Goal: Information Seeking & Learning: Compare options

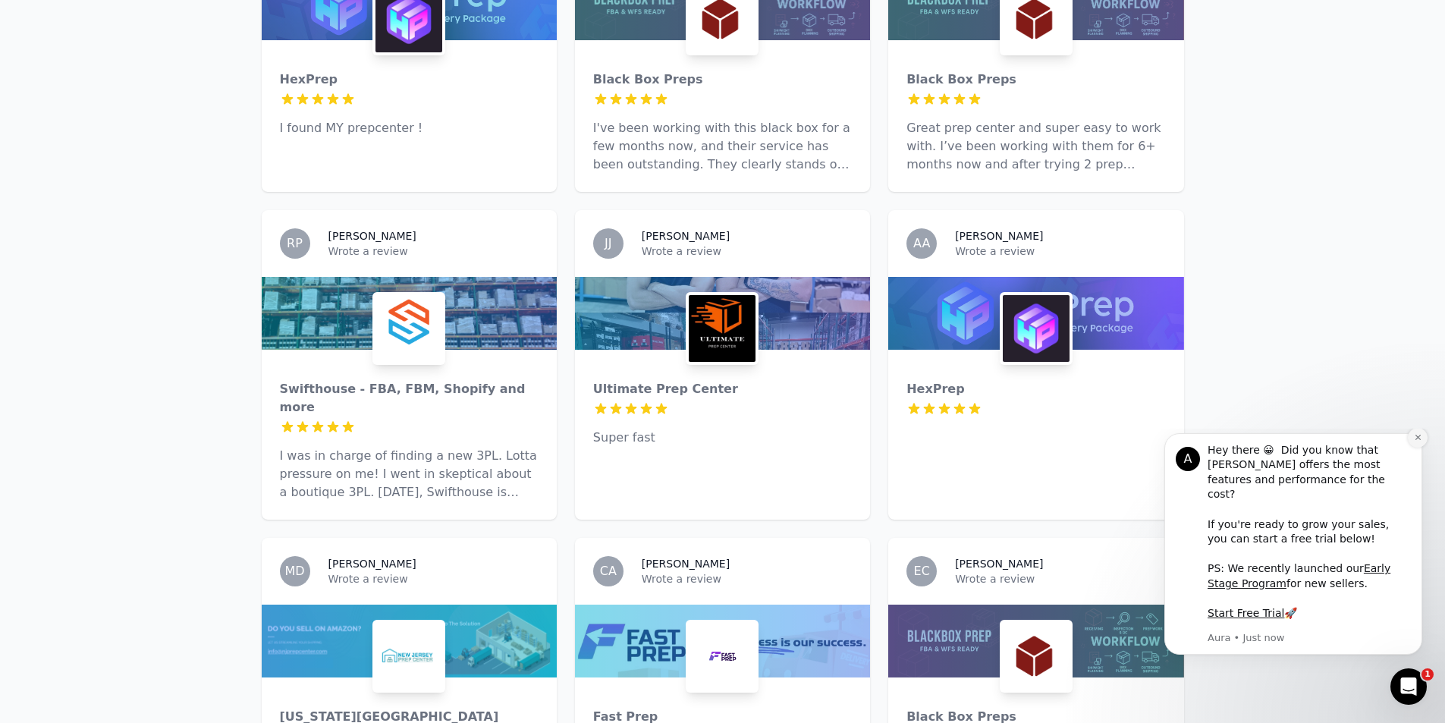
click at [1415, 440] on icon "Dismiss notification" at bounding box center [1416, 437] width 5 height 5
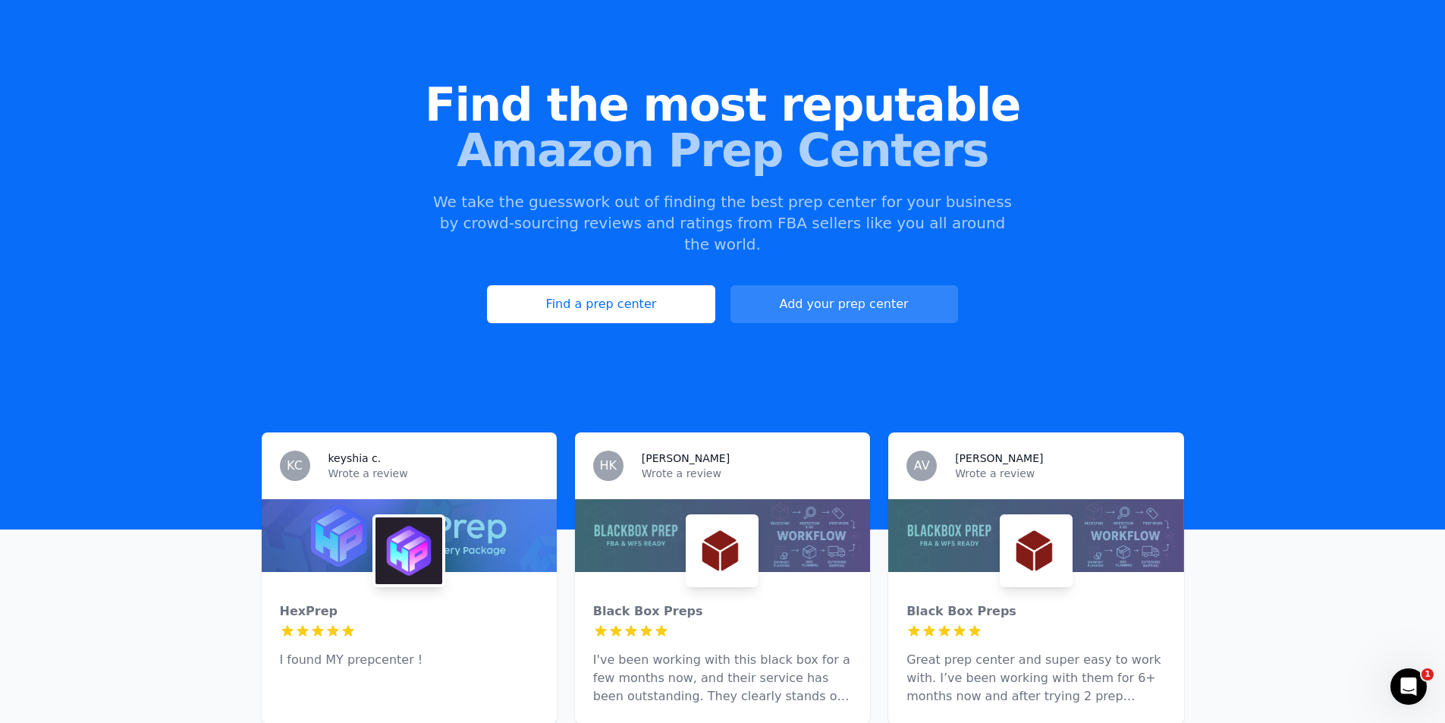
scroll to position [1, 0]
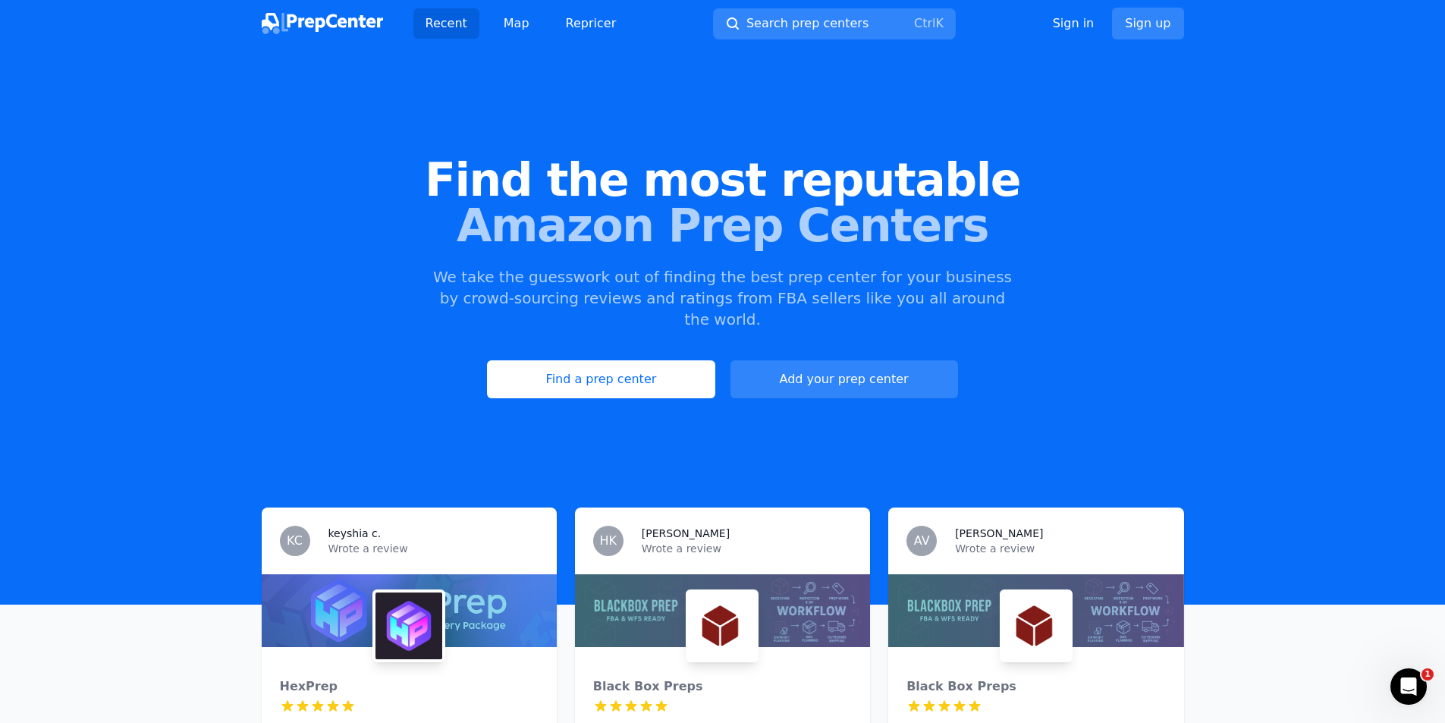
click at [510, 39] on div "Recent Map Repricer Search prep centers Ctrl K Open main menu Sign in Sign up" at bounding box center [723, 23] width 922 height 49
click at [512, 24] on link "Map" at bounding box center [516, 23] width 50 height 30
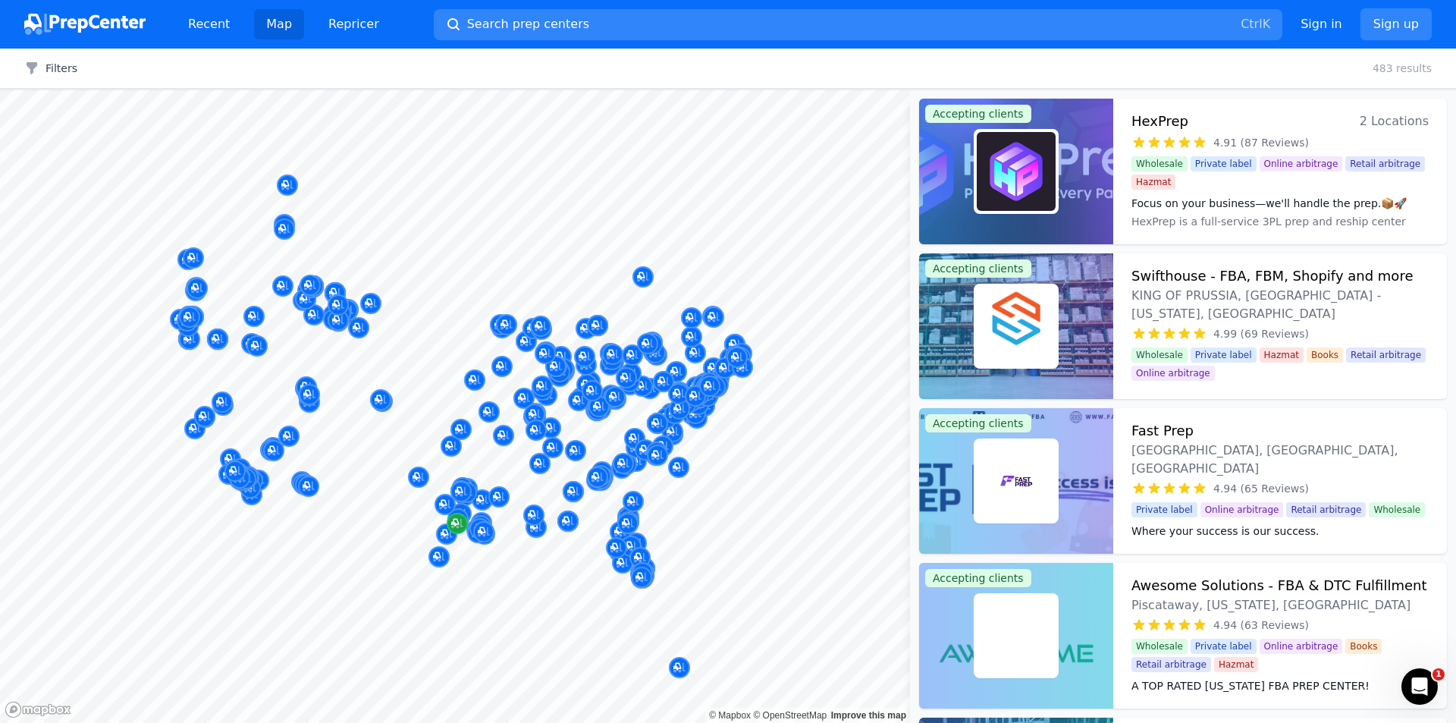
click at [556, 89] on div at bounding box center [455, 89] width 910 height 0
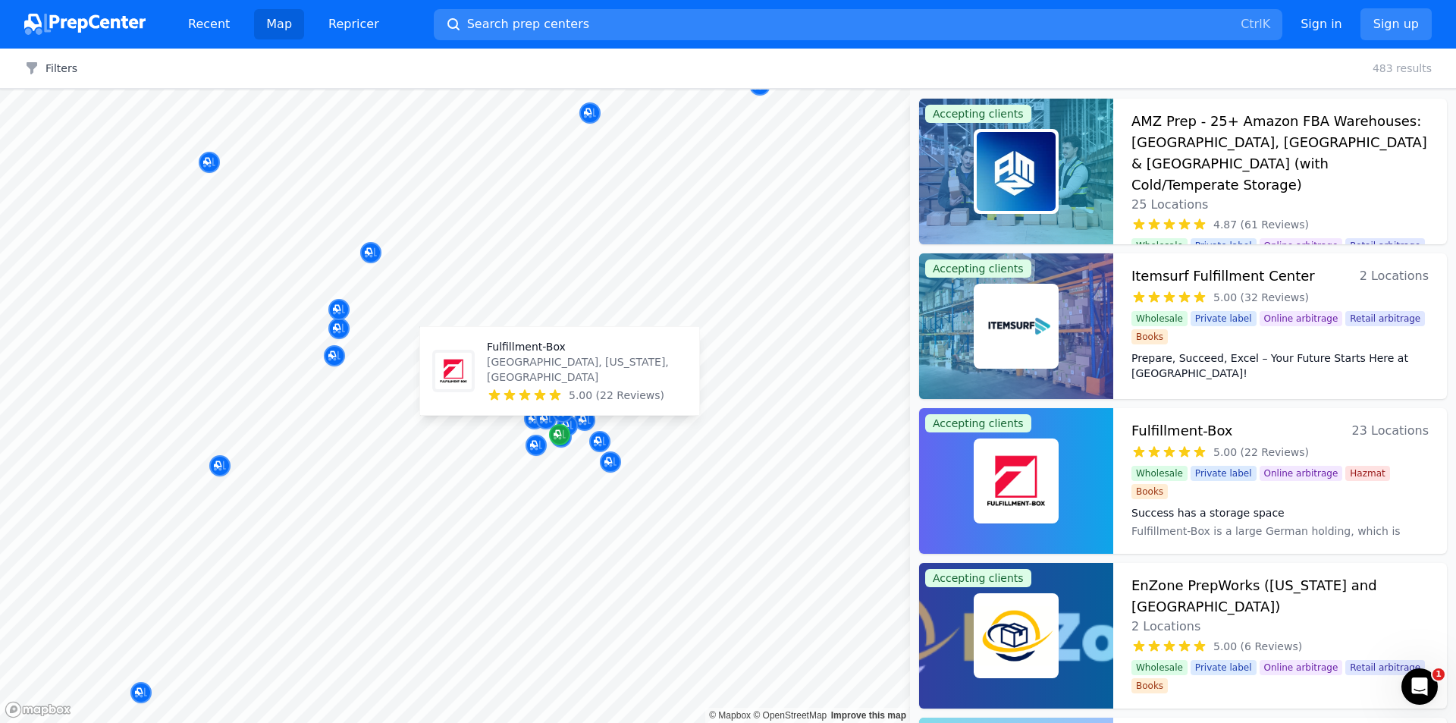
click at [558, 435] on icon "Map marker" at bounding box center [558, 434] width 8 height 8
click at [562, 438] on icon "Map marker" at bounding box center [560, 434] width 12 height 15
click at [534, 445] on div at bounding box center [610, 445] width 291 height 12
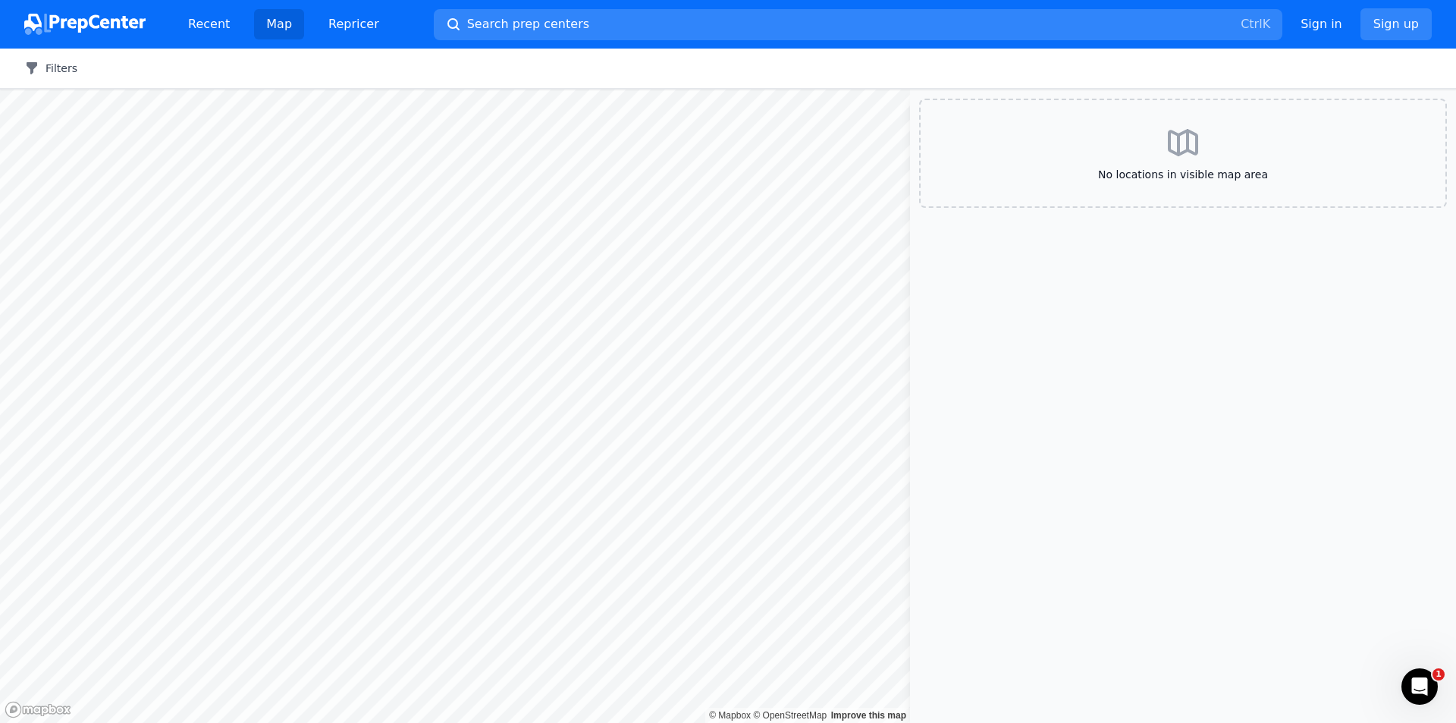
click at [52, 67] on button "Filters" at bounding box center [50, 68] width 53 height 15
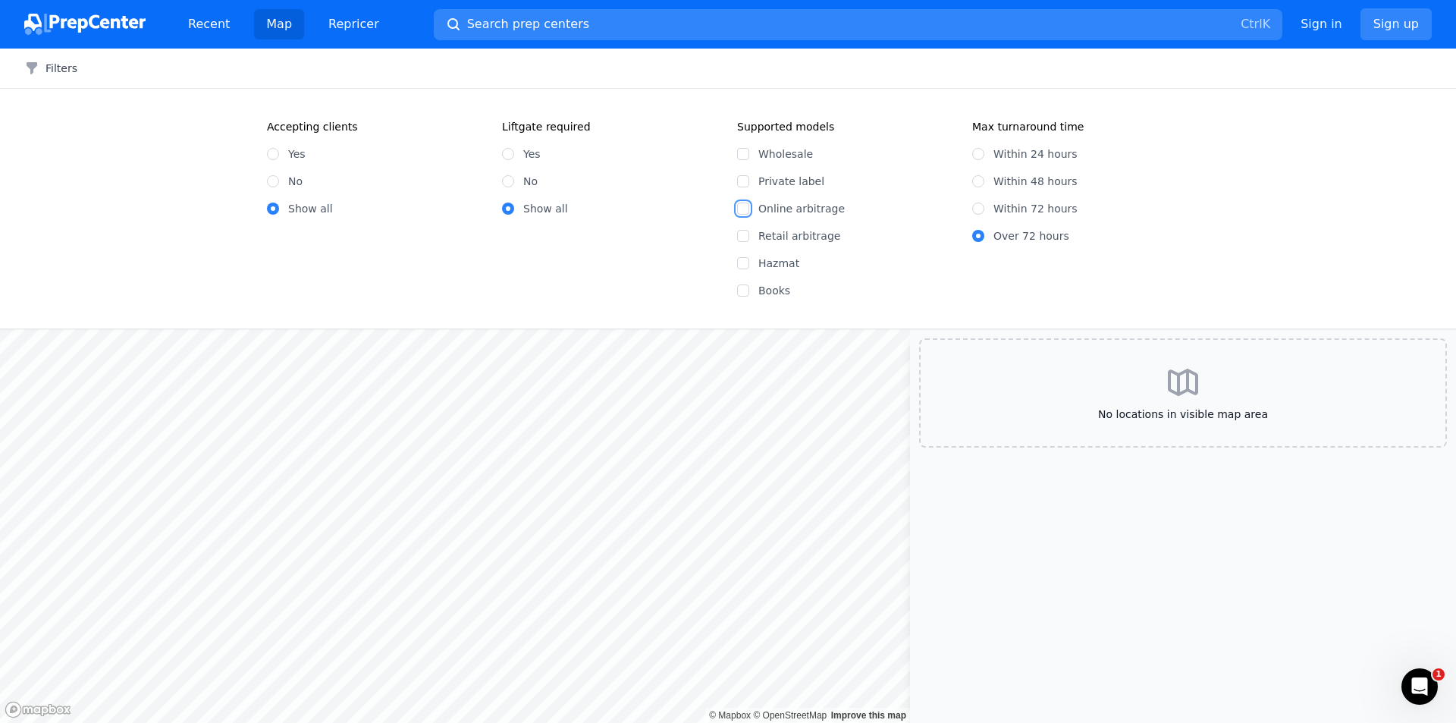
click at [740, 208] on input "Online arbitrage" at bounding box center [743, 208] width 12 height 12
checkbox input "true"
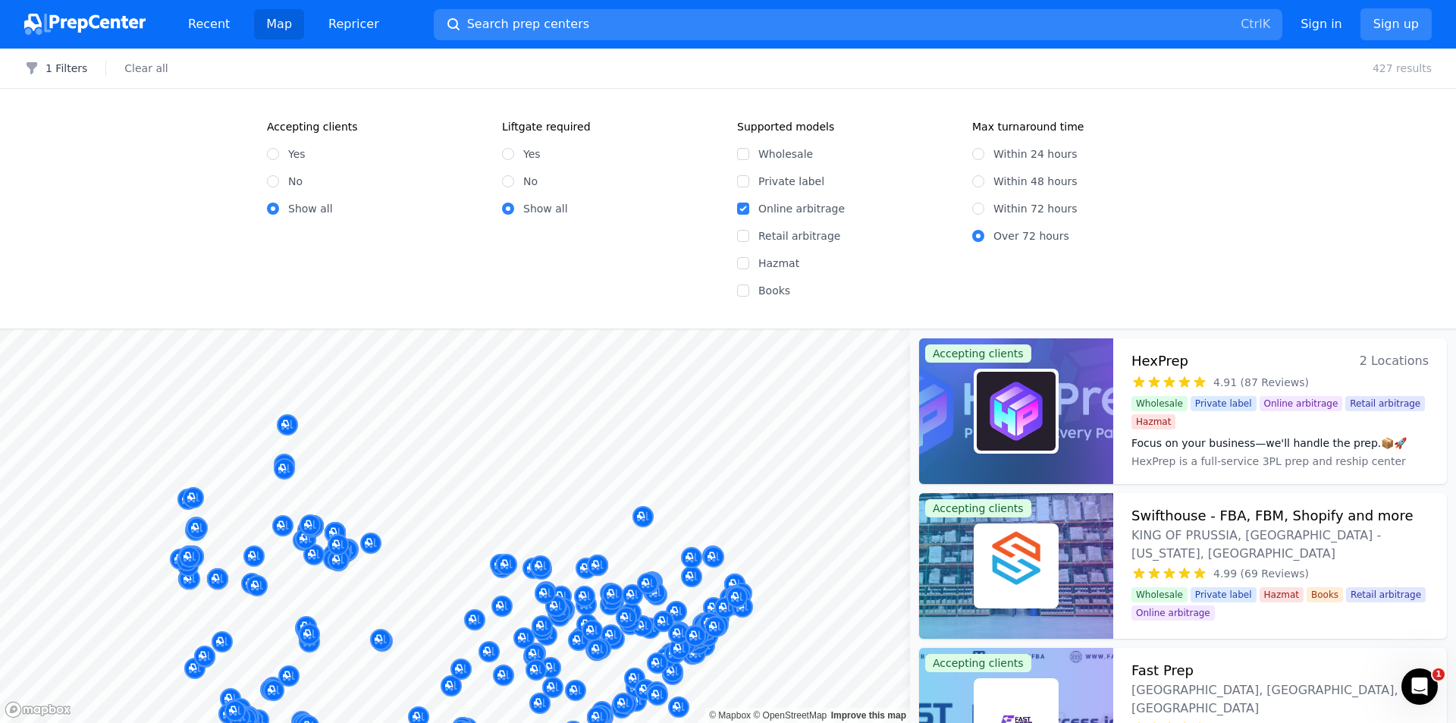
click at [266, 157] on div "Accepting clients Yes No Show all Liftgate required Yes No Show all Supported m…" at bounding box center [728, 208] width 971 height 179
click at [268, 155] on input "Yes" at bounding box center [273, 154] width 12 height 12
radio input "true"
click at [982, 155] on input "Within 24 hours" at bounding box center [978, 154] width 12 height 12
radio input "true"
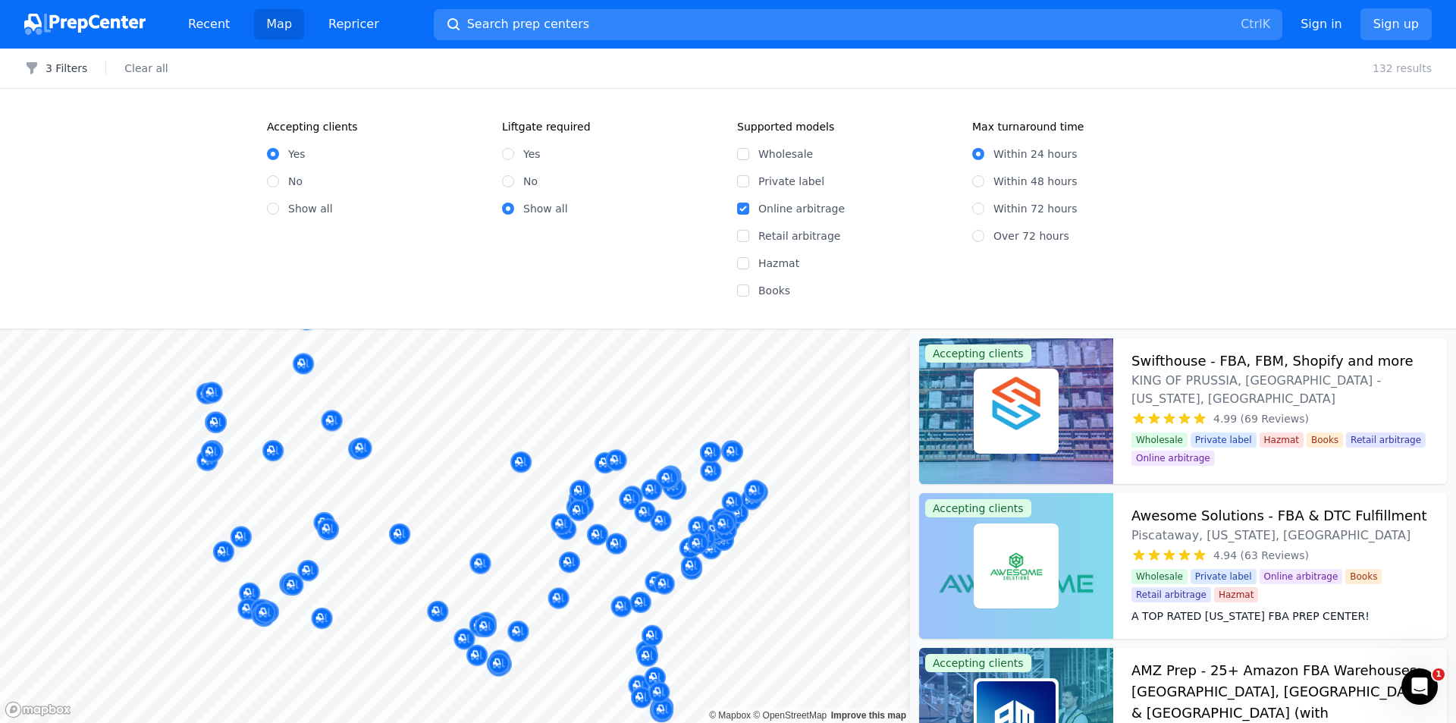
click at [884, 294] on div "Filters 3 Filters Clear all 132 results Accepting clients Yes No Show all Liftg…" at bounding box center [728, 386] width 1456 height 674
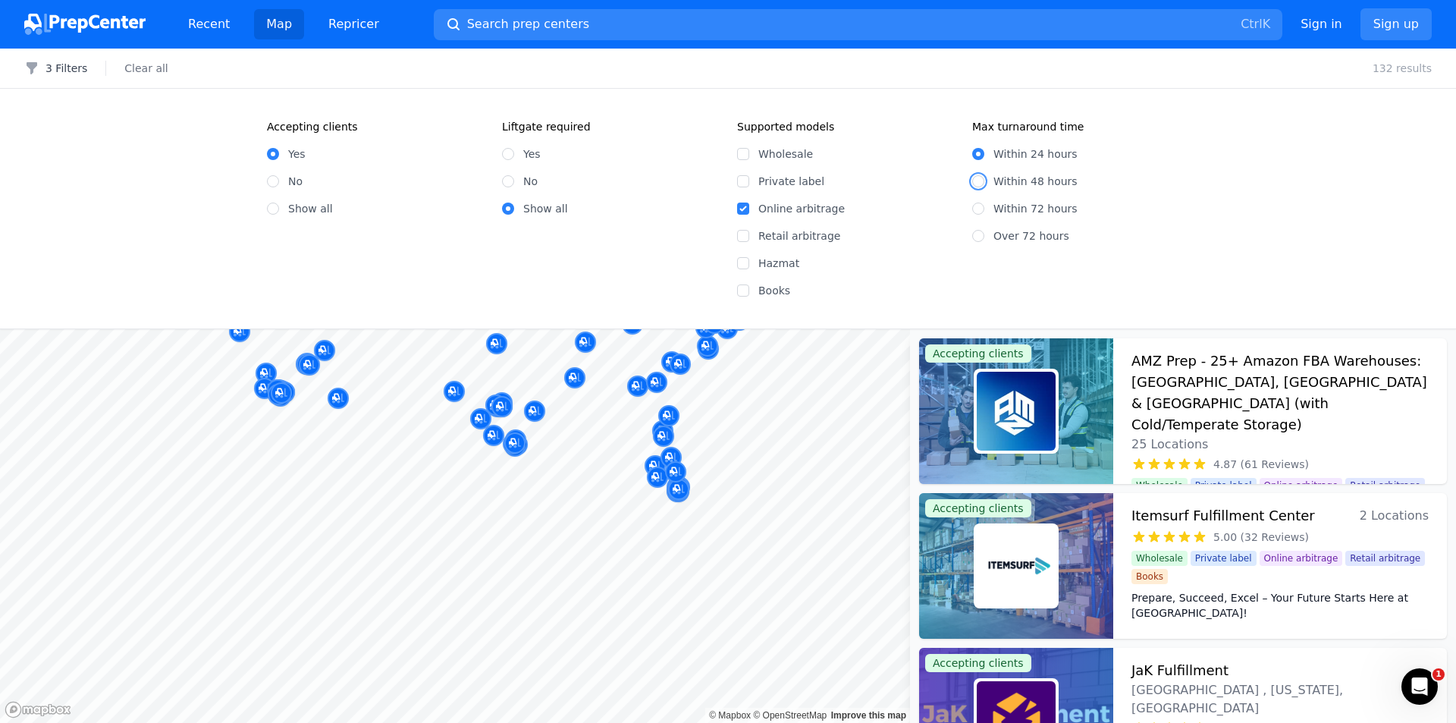
click at [979, 176] on input "Within 48 hours" at bounding box center [978, 181] width 12 height 12
radio input "true"
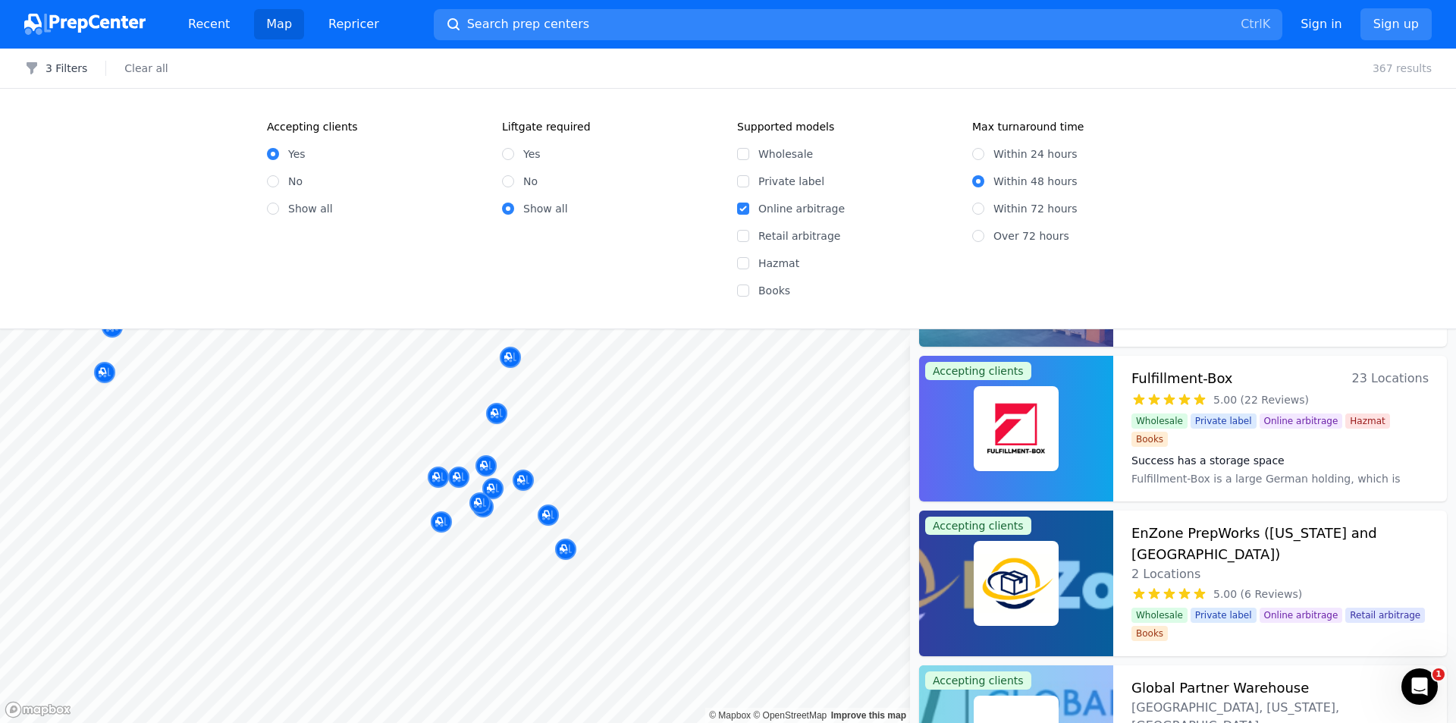
scroll to position [152, 0]
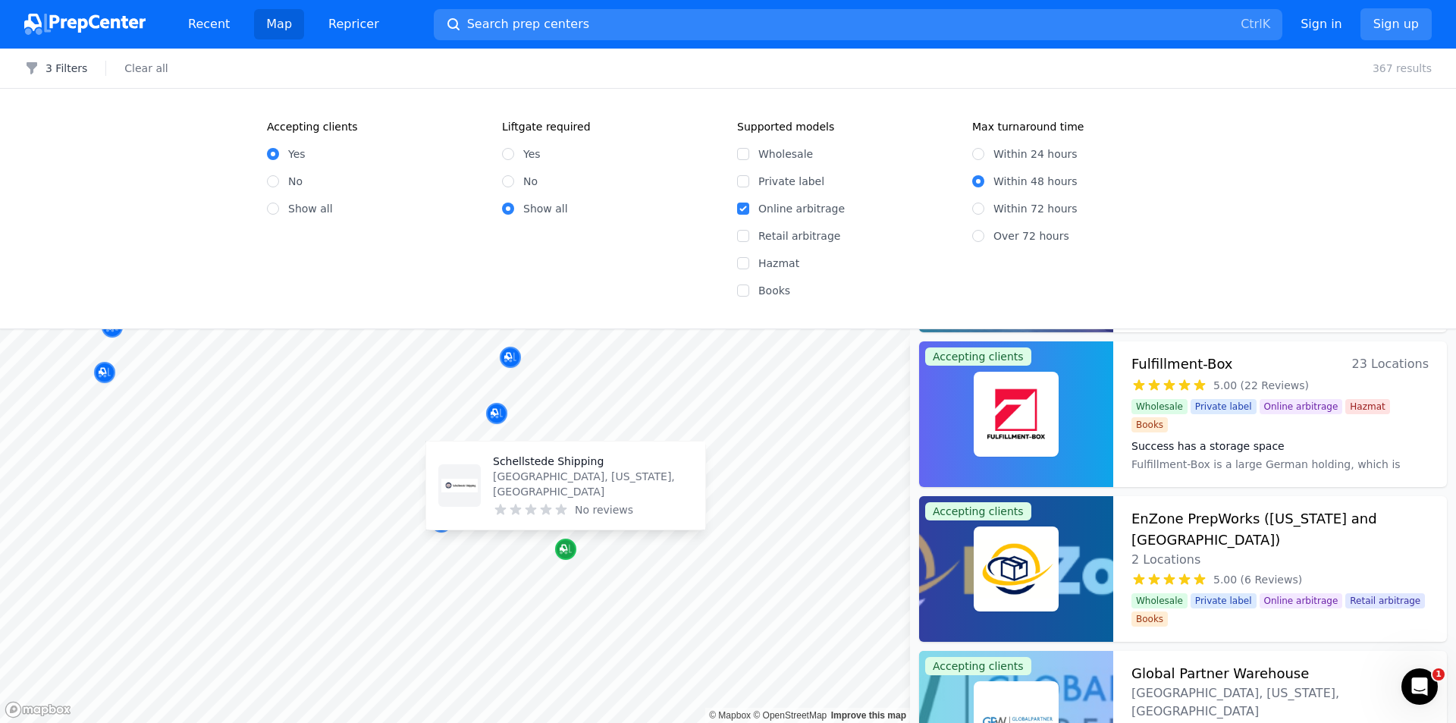
click at [557, 547] on div "Map marker" at bounding box center [565, 548] width 21 height 21
click at [479, 526] on div at bounding box center [565, 532] width 291 height 12
click at [473, 509] on div at bounding box center [441, 505] width 291 height 12
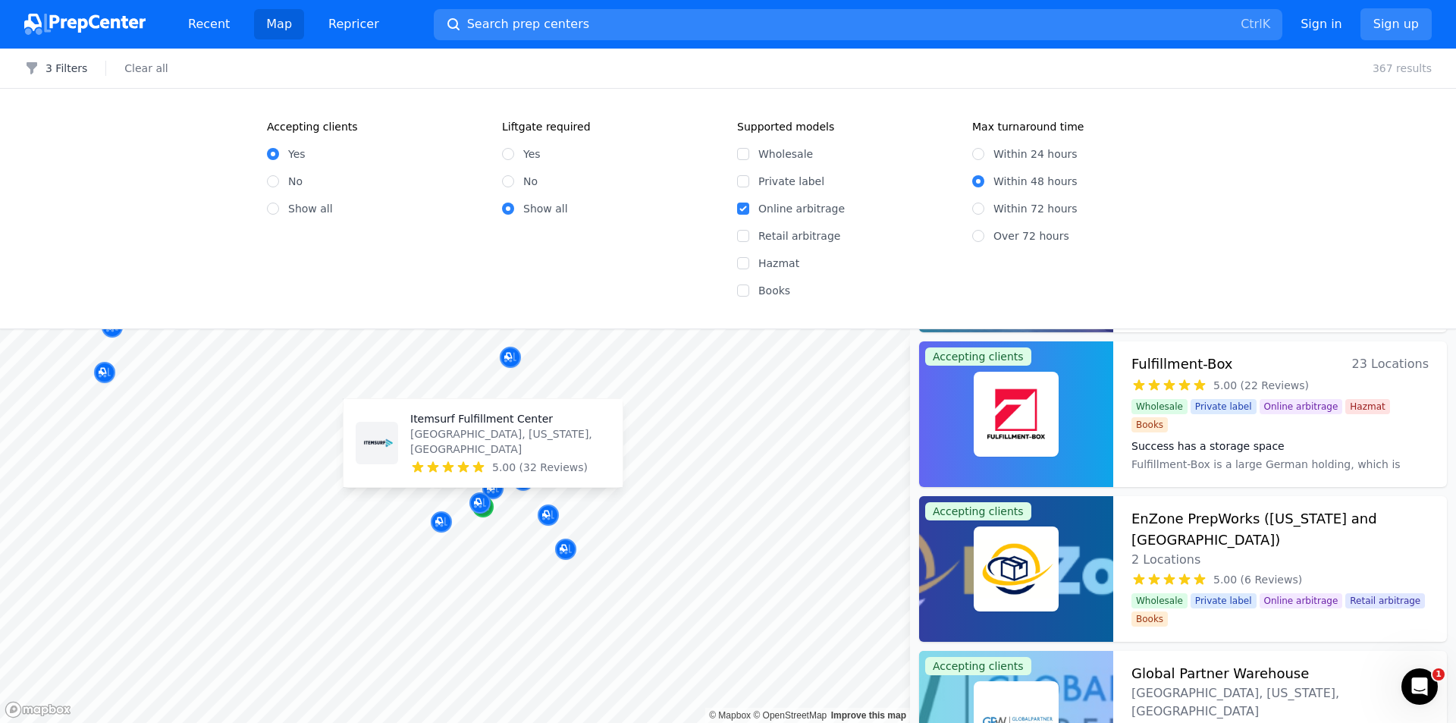
click at [489, 515] on div "Map marker" at bounding box center [482, 506] width 21 height 21
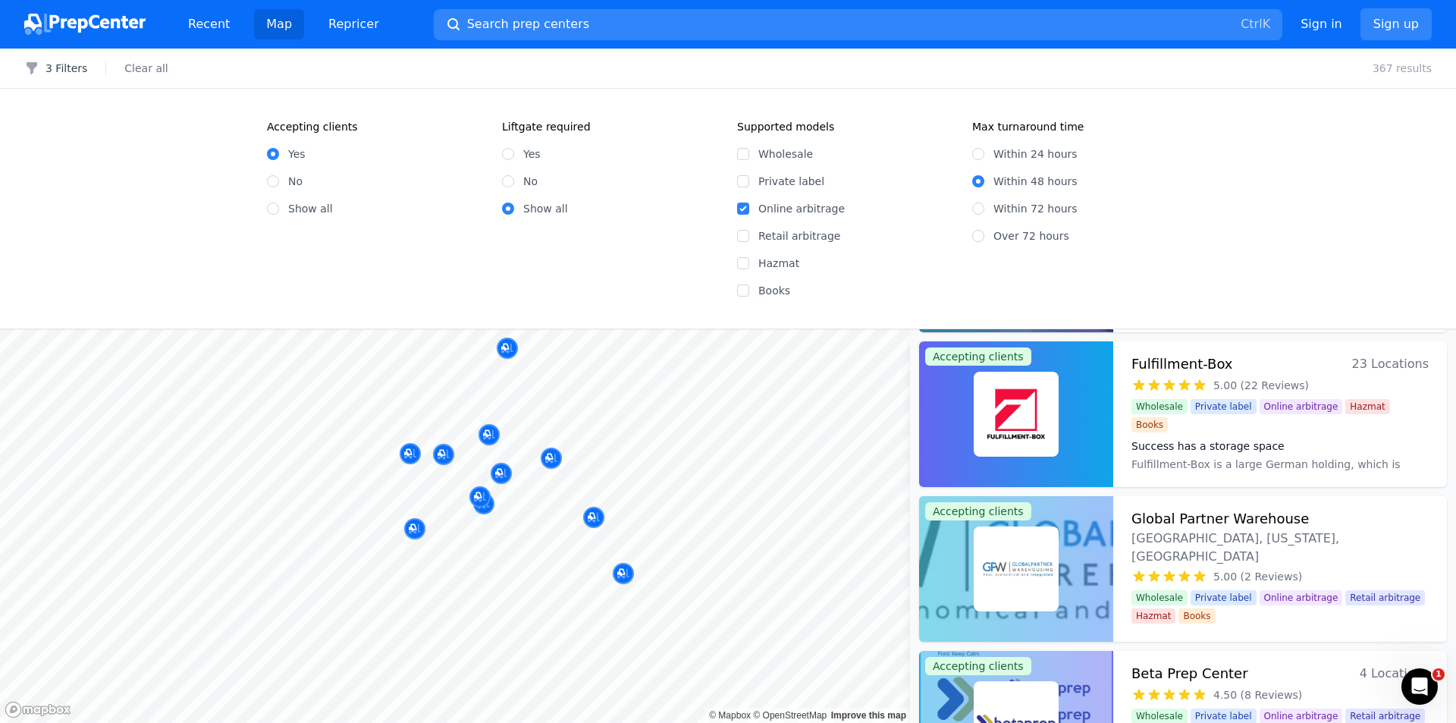
click at [482, 529] on div at bounding box center [565, 532] width 291 height 12
click at [486, 512] on div "Map marker" at bounding box center [483, 503] width 21 height 21
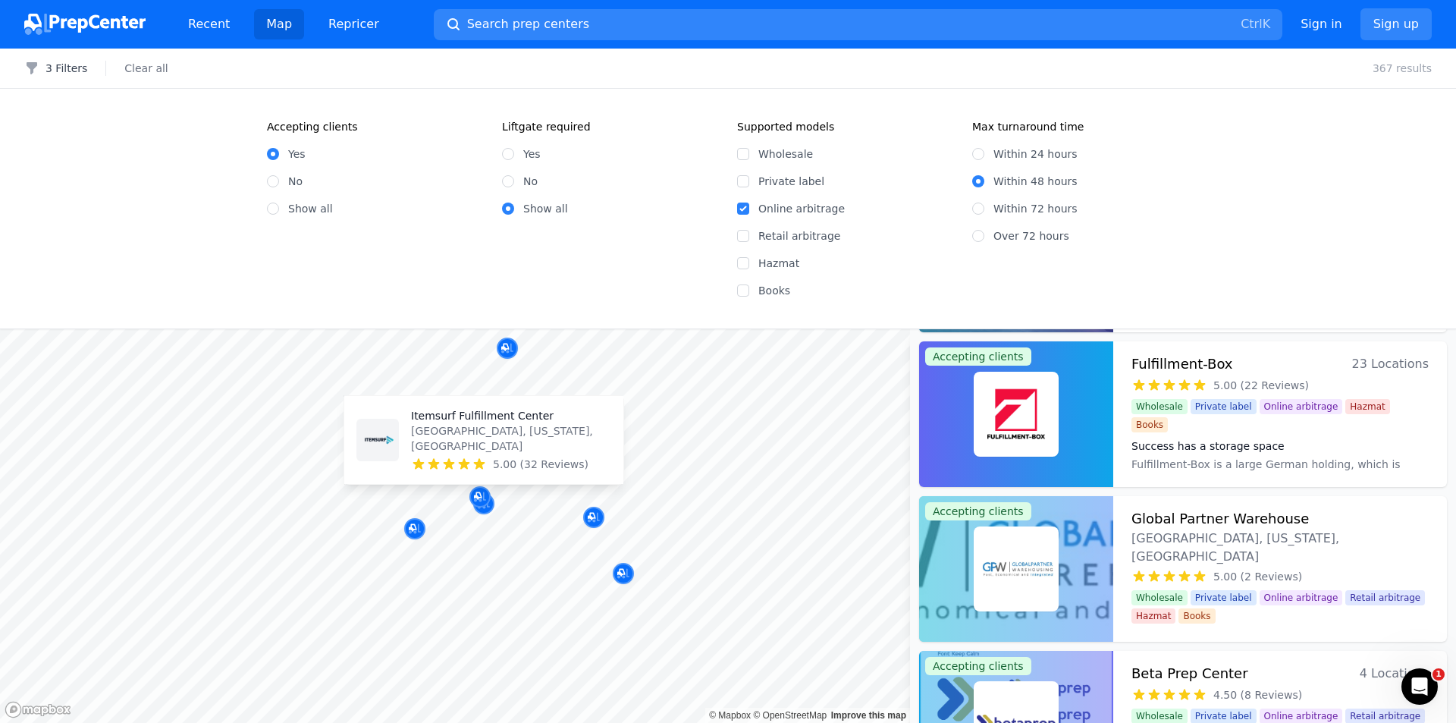
click at [488, 531] on div at bounding box center [565, 532] width 291 height 12
click at [488, 528] on div at bounding box center [565, 532] width 291 height 12
click at [488, 526] on div at bounding box center [565, 532] width 291 height 12
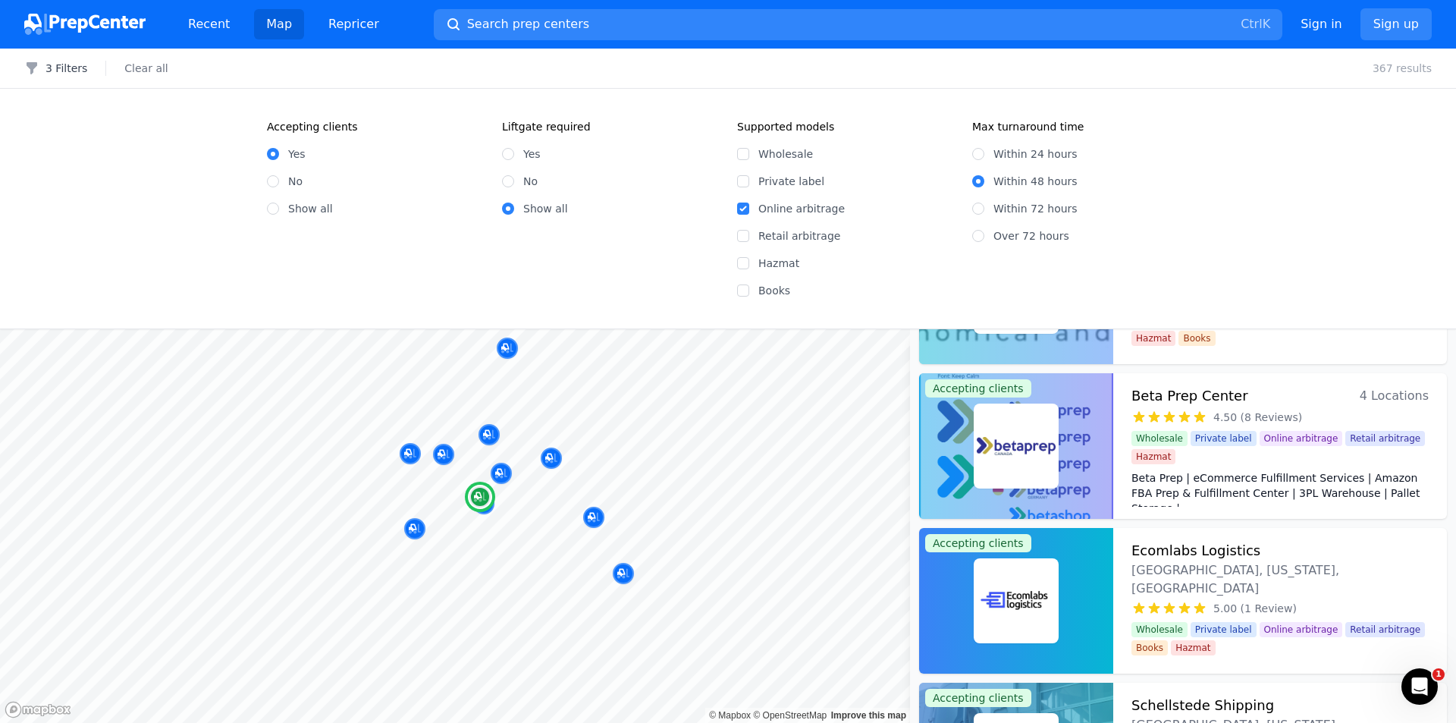
scroll to position [455, 0]
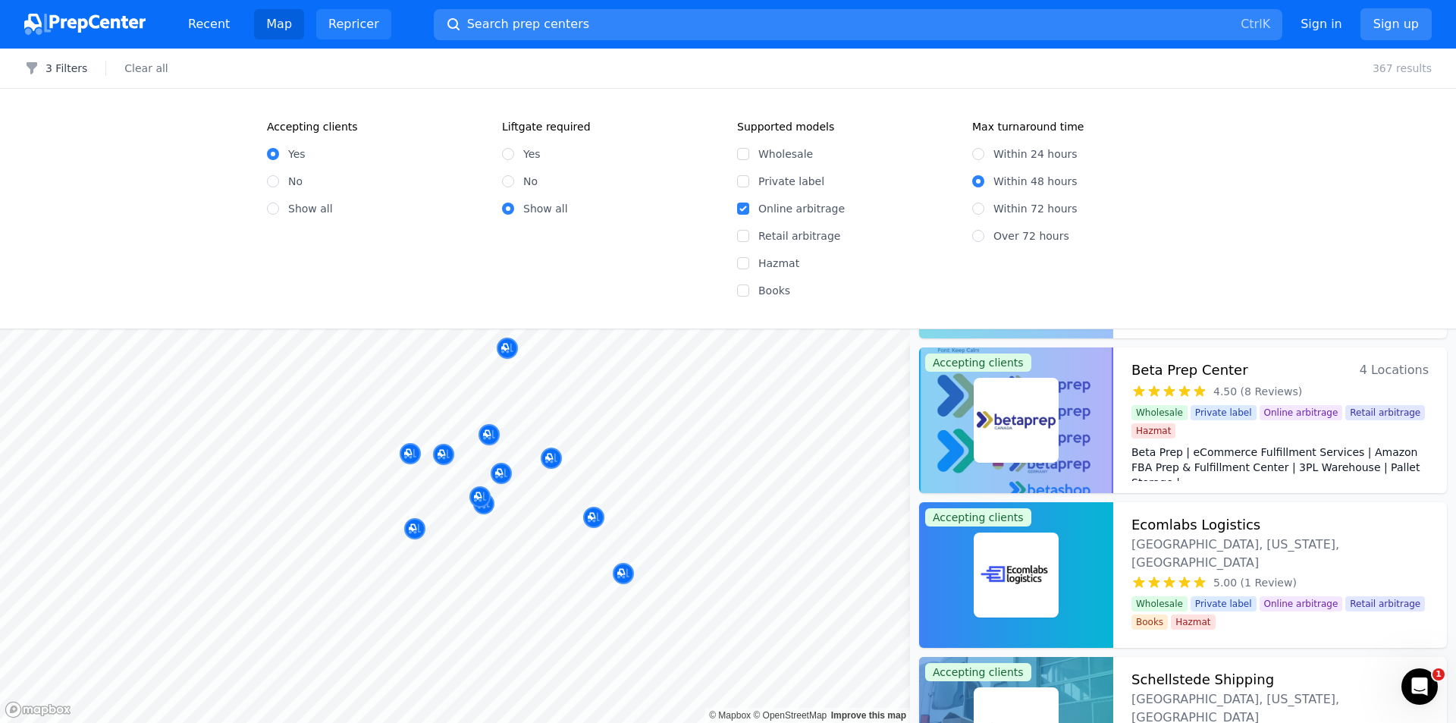
click at [356, 32] on link "Repricer" at bounding box center [353, 24] width 75 height 30
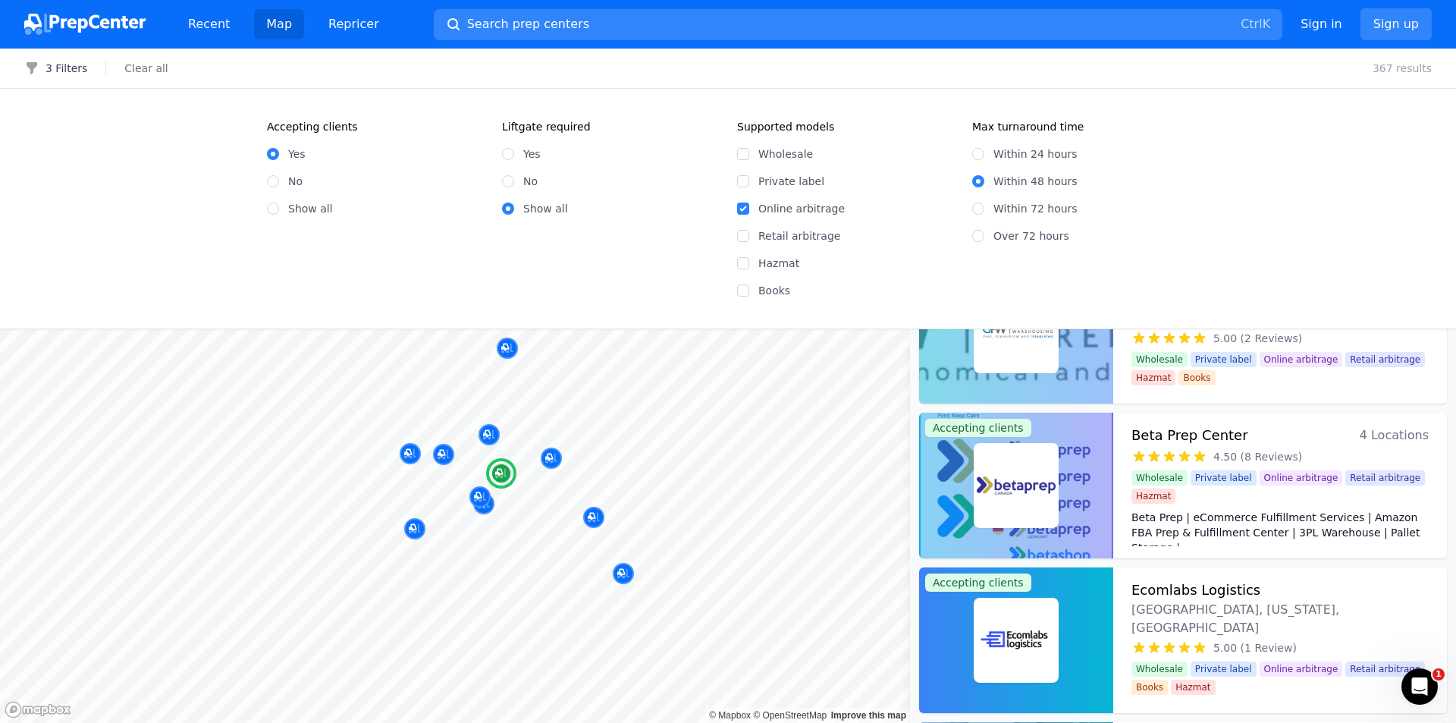
scroll to position [379, 0]
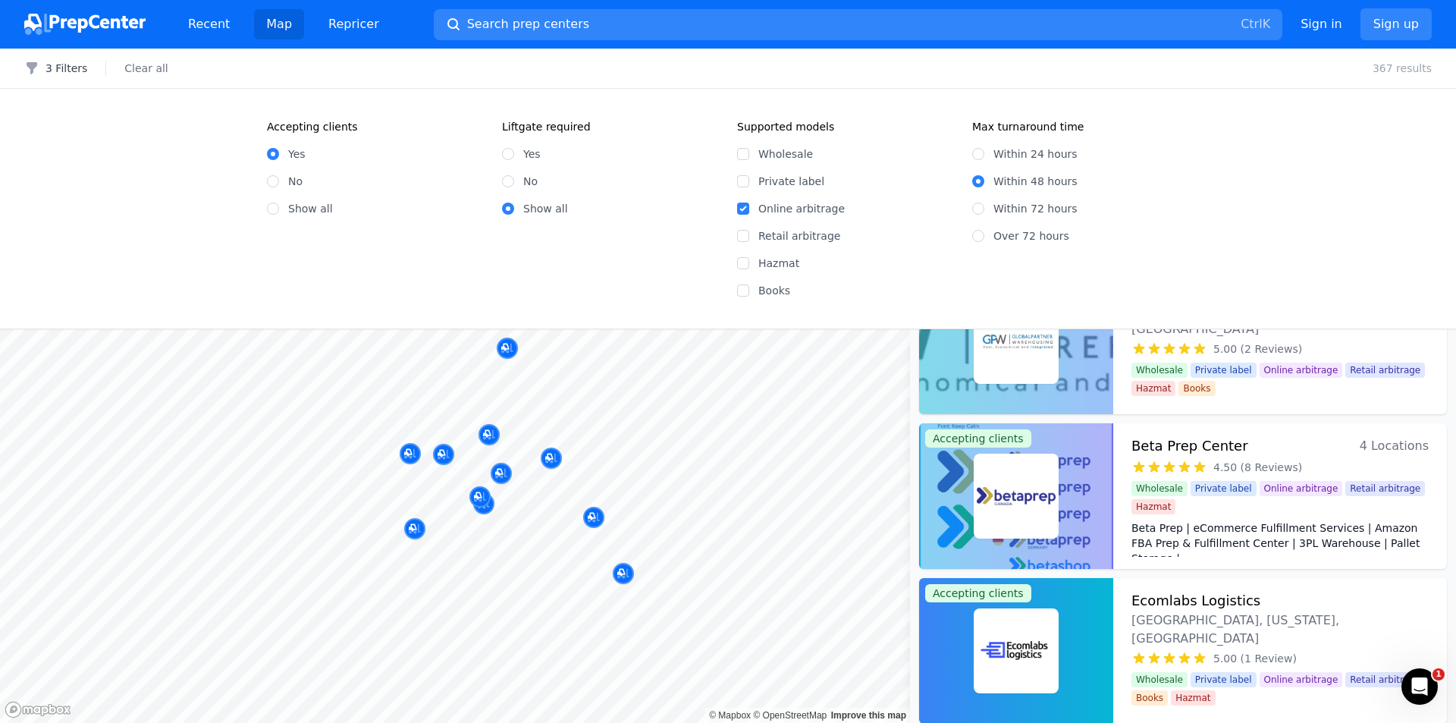
click at [483, 499] on div at bounding box center [548, 498] width 291 height 12
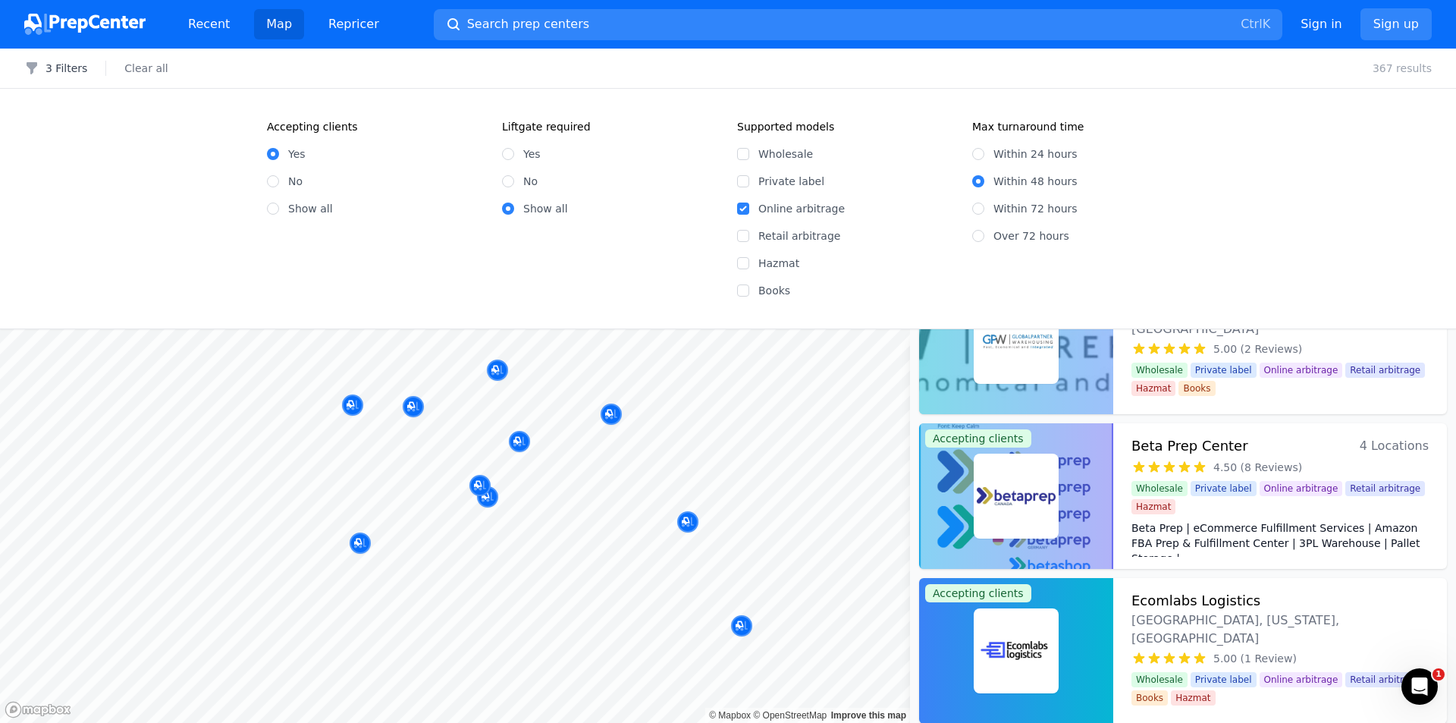
click at [488, 498] on div at bounding box center [548, 498] width 291 height 12
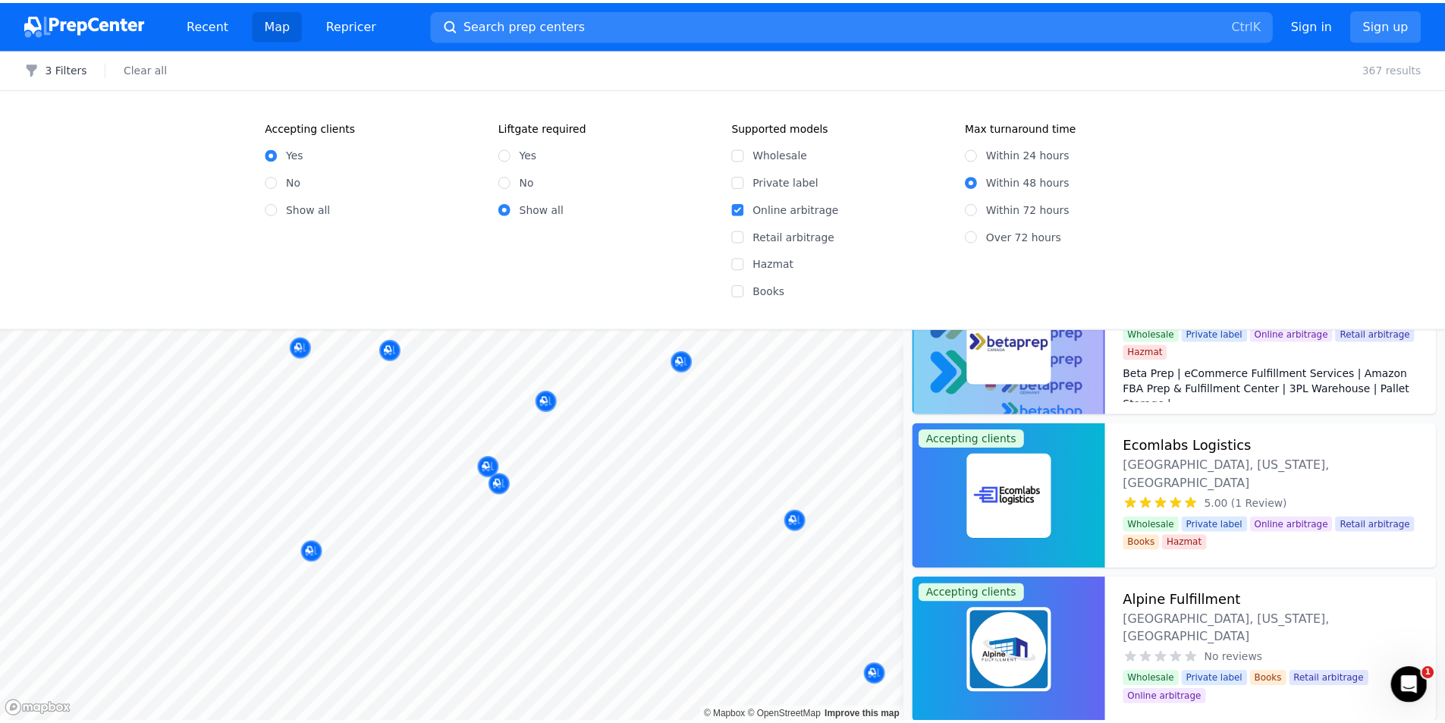
scroll to position [224, 0]
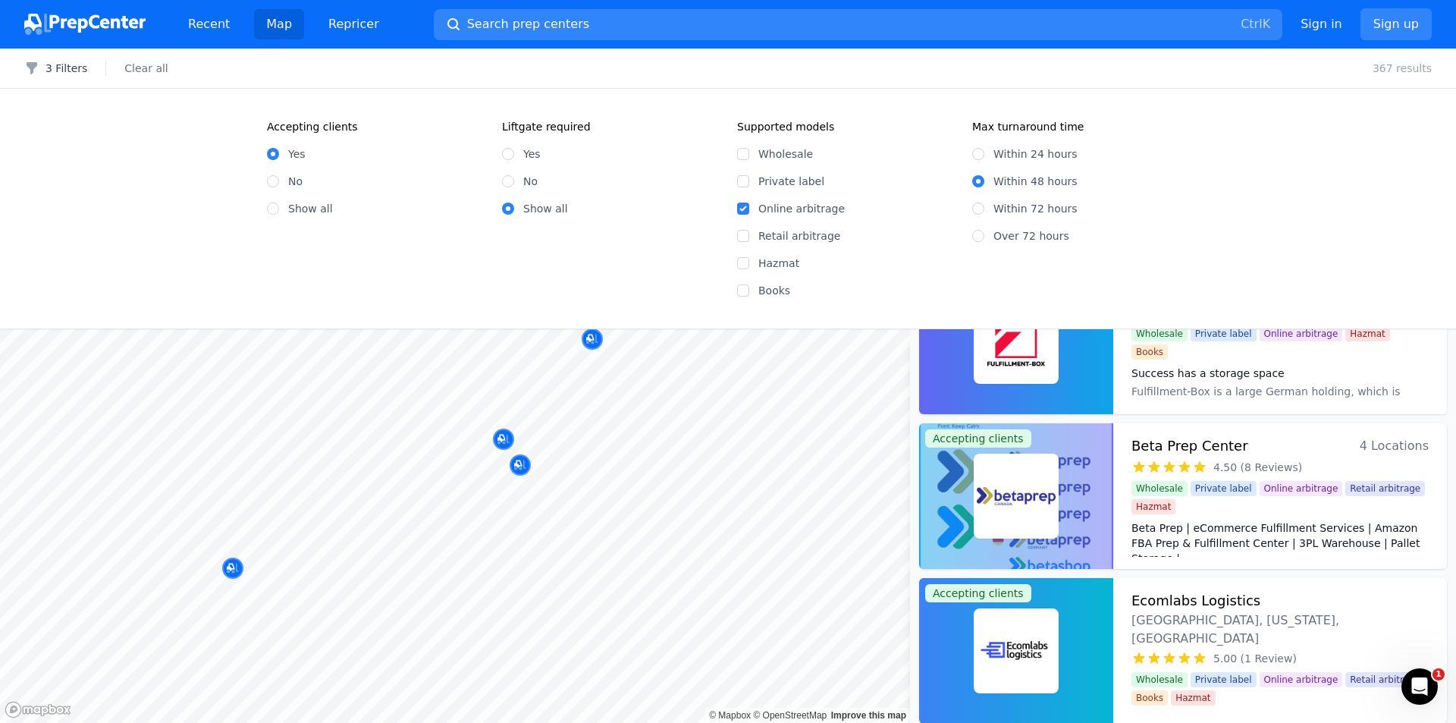
click at [519, 466] on div at bounding box center [479, 469] width 291 height 12
click at [519, 470] on div at bounding box center [479, 469] width 291 height 12
click at [521, 475] on div "Map marker" at bounding box center [520, 464] width 21 height 21
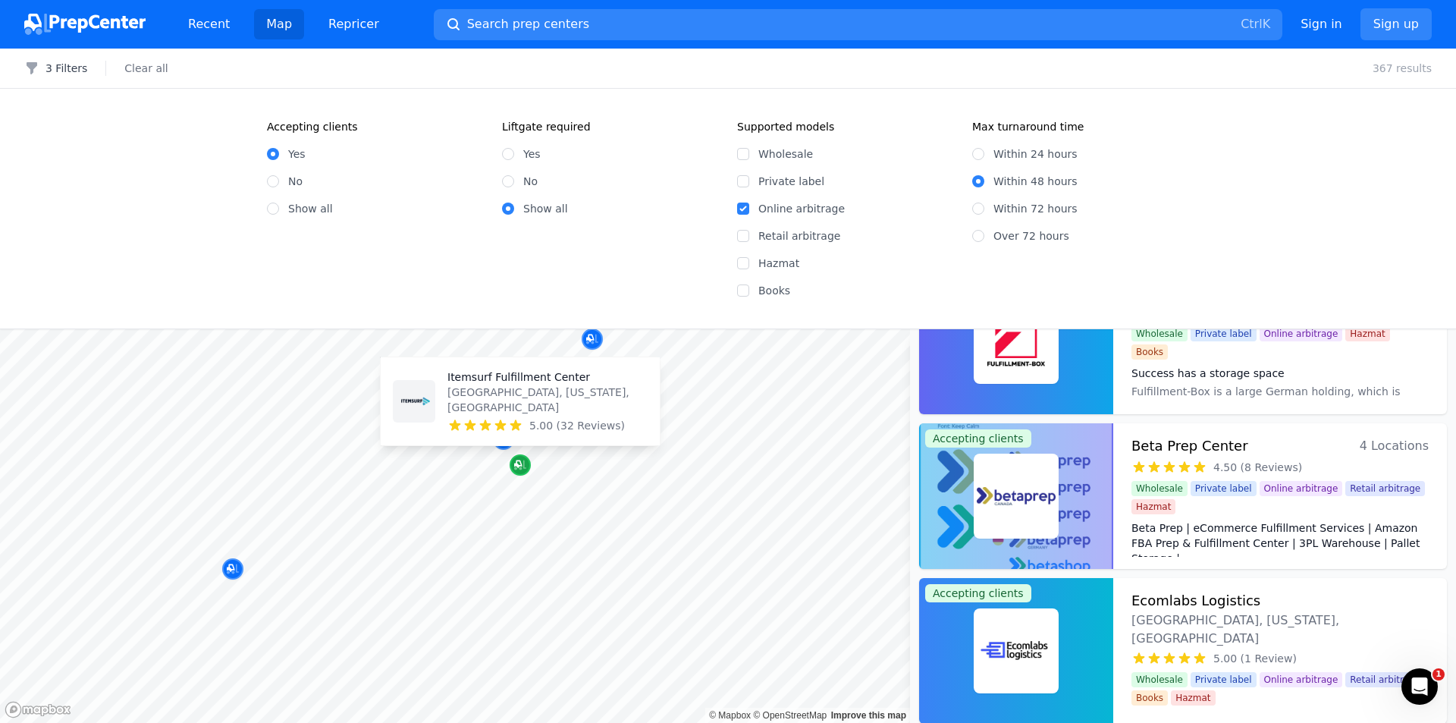
click at [521, 475] on div "Map marker" at bounding box center [520, 464] width 21 height 21
click at [521, 384] on p "Itemsurf Fulfillment Center" at bounding box center [547, 376] width 200 height 15
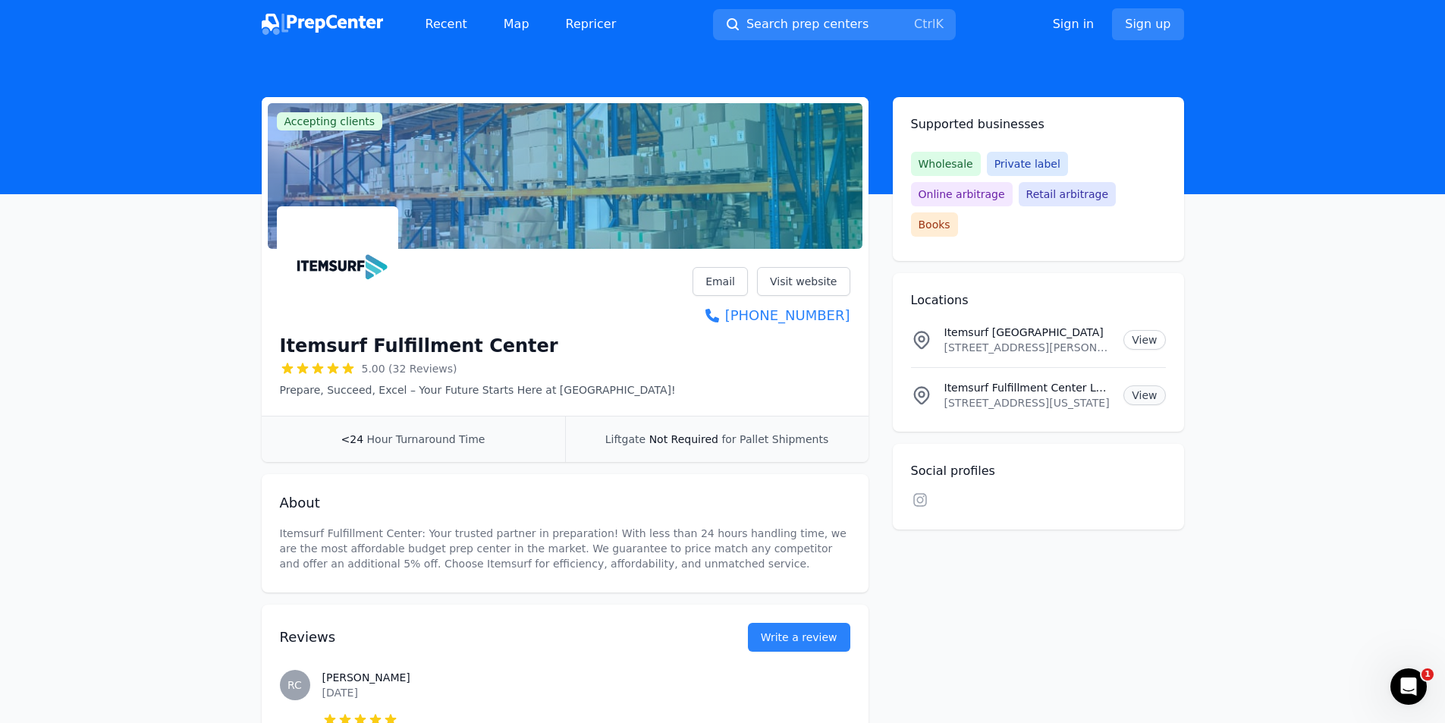
click at [1147, 385] on link "View" at bounding box center [1144, 395] width 42 height 20
click at [1148, 330] on link "View" at bounding box center [1144, 340] width 42 height 20
click at [712, 296] on div "Email Visit website [PHONE_NUMBER]" at bounding box center [770, 296] width 157 height 59
click at [714, 279] on link "Email" at bounding box center [719, 281] width 55 height 29
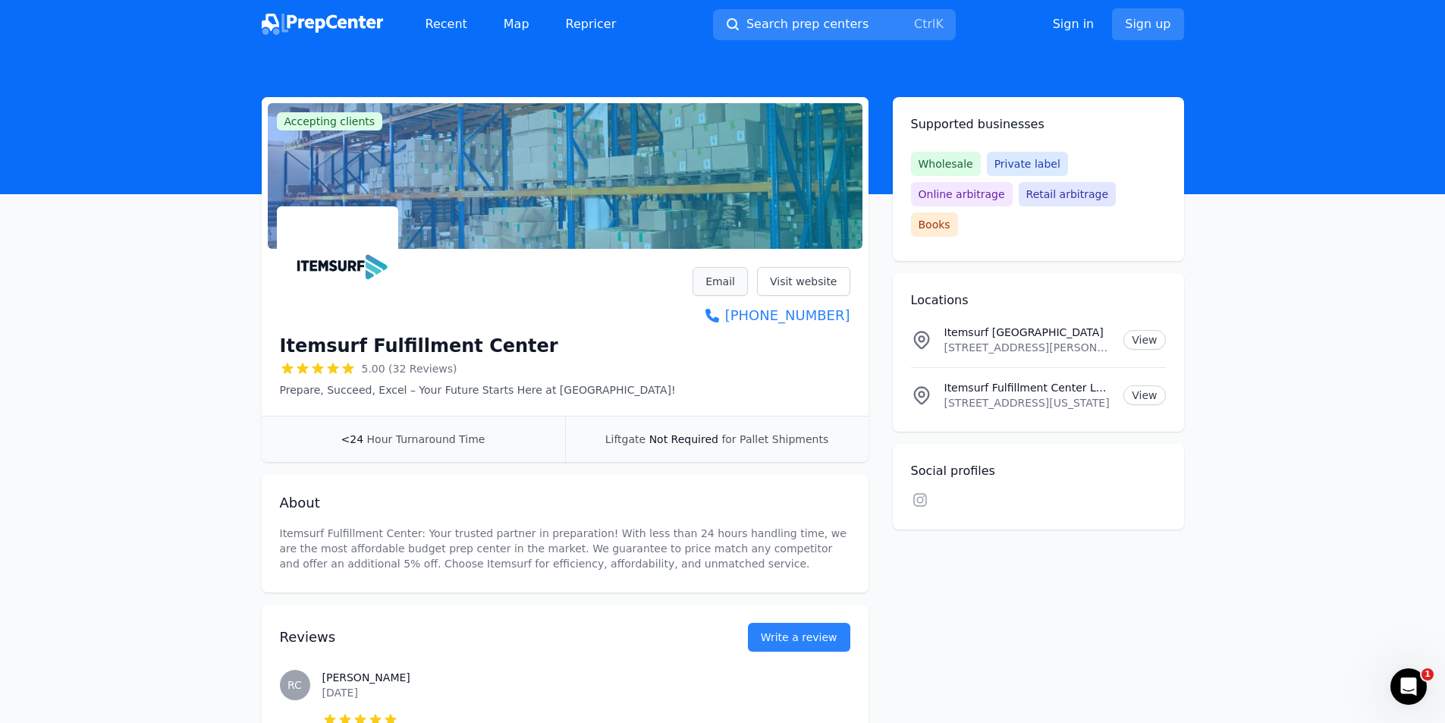
click at [720, 281] on link "Email" at bounding box center [719, 281] width 55 height 29
click at [777, 281] on link "Visit website" at bounding box center [803, 281] width 93 height 29
click at [1137, 385] on link "View" at bounding box center [1144, 395] width 42 height 20
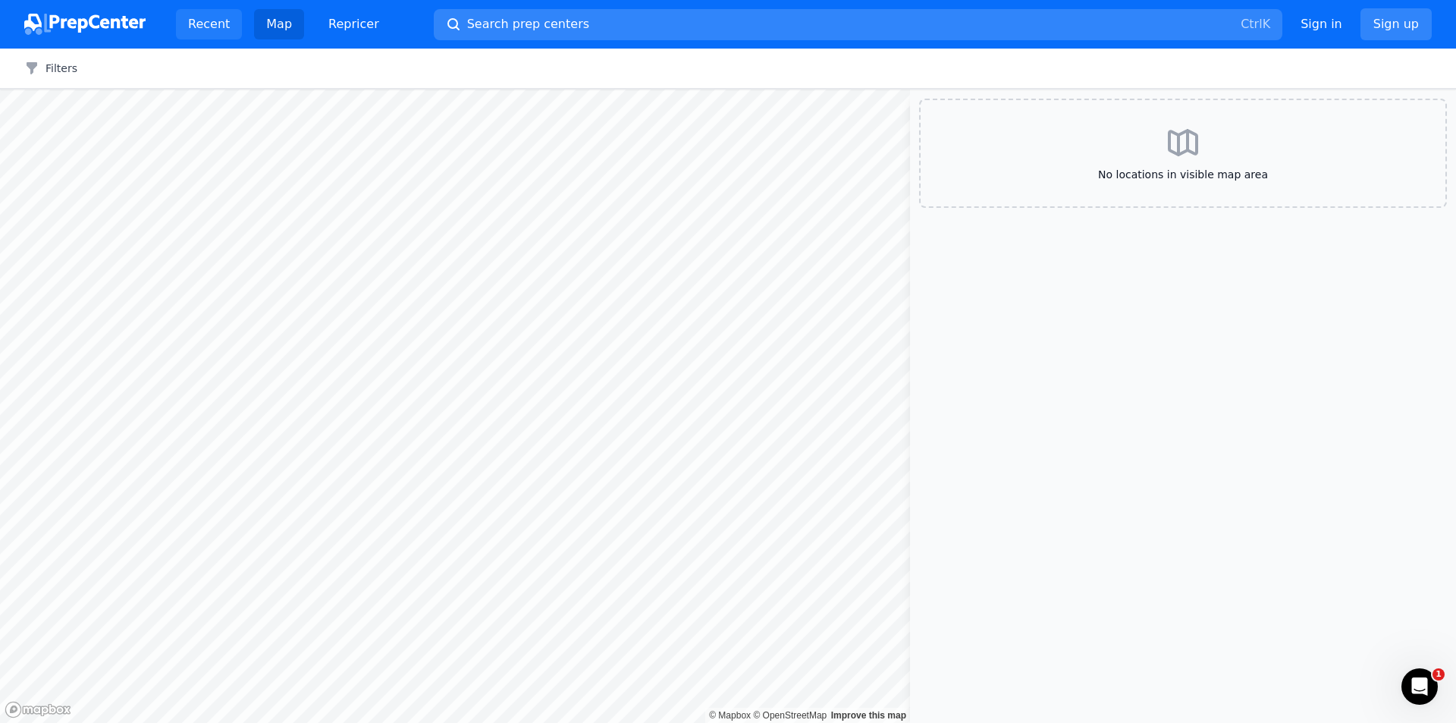
click at [218, 18] on link "Recent" at bounding box center [209, 24] width 66 height 30
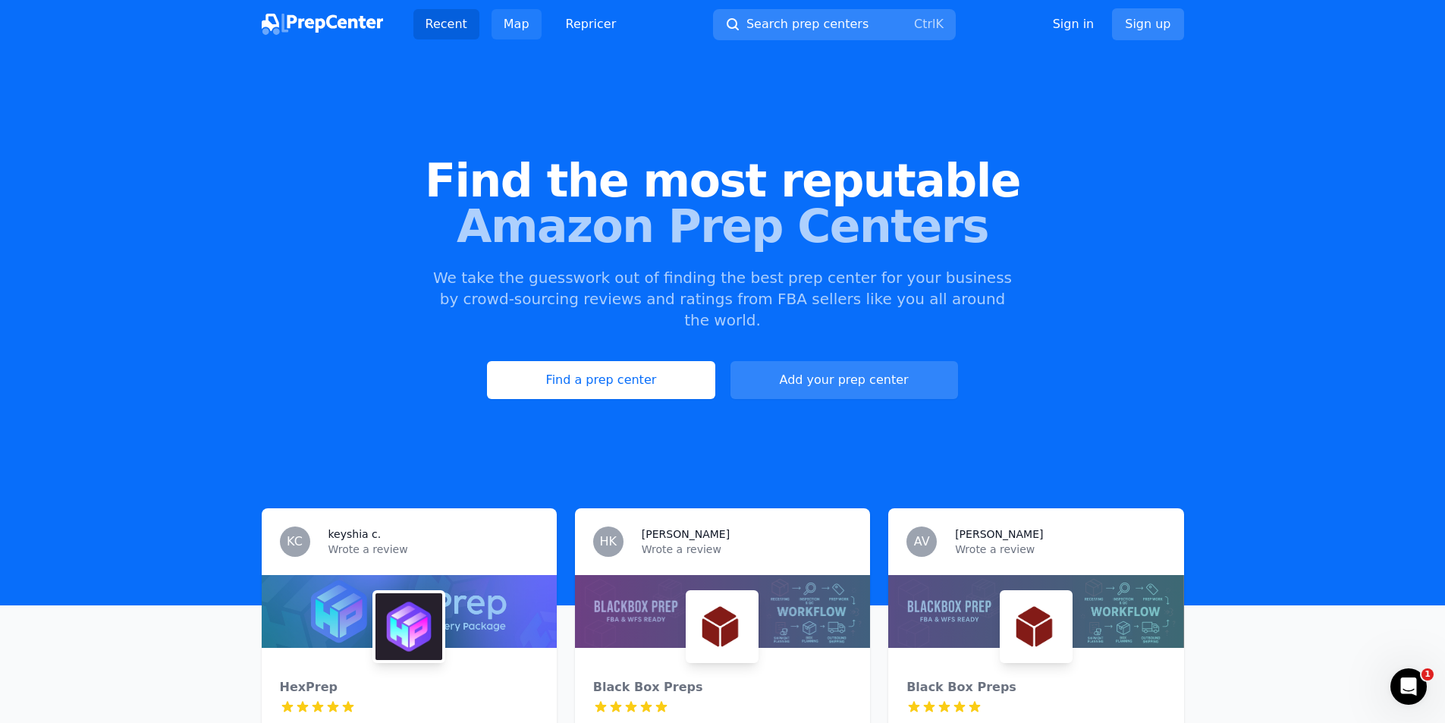
click at [501, 17] on link "Map" at bounding box center [516, 24] width 50 height 30
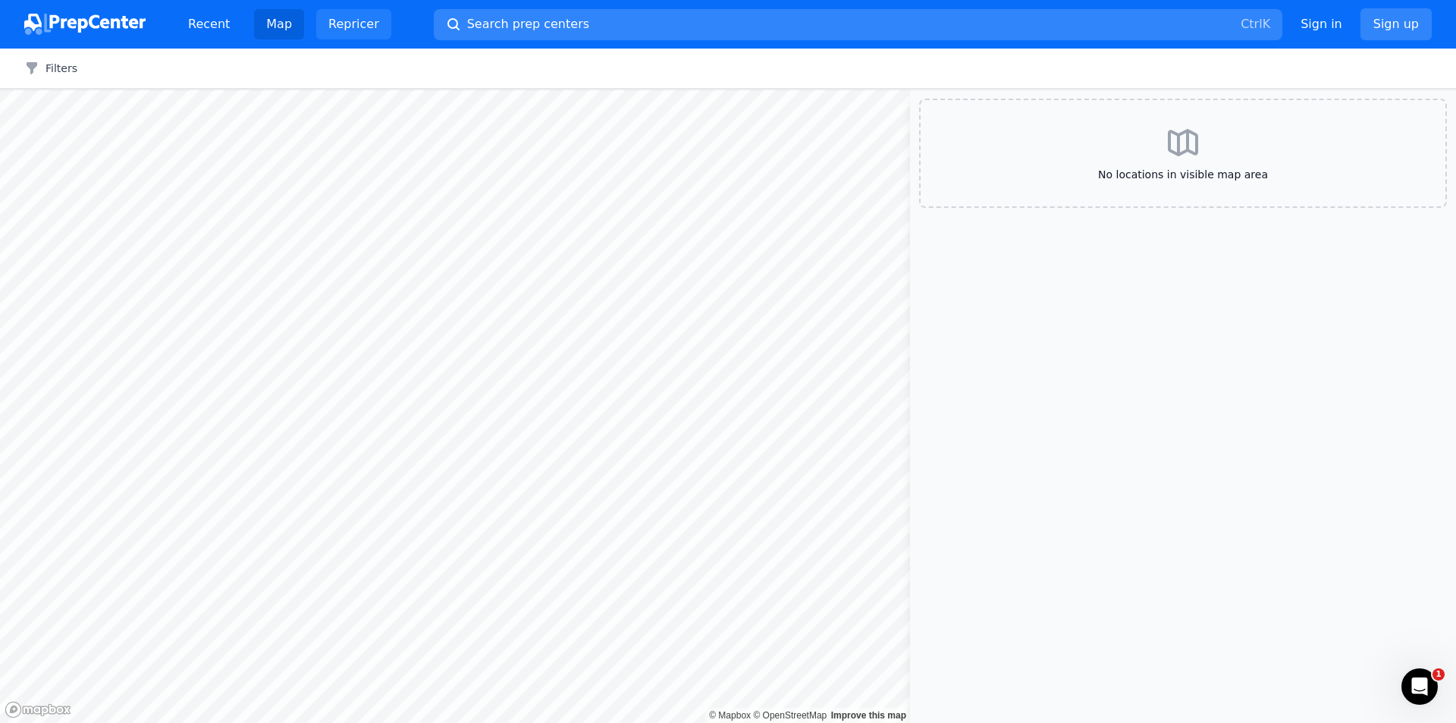
click at [351, 29] on link "Repricer" at bounding box center [353, 24] width 75 height 30
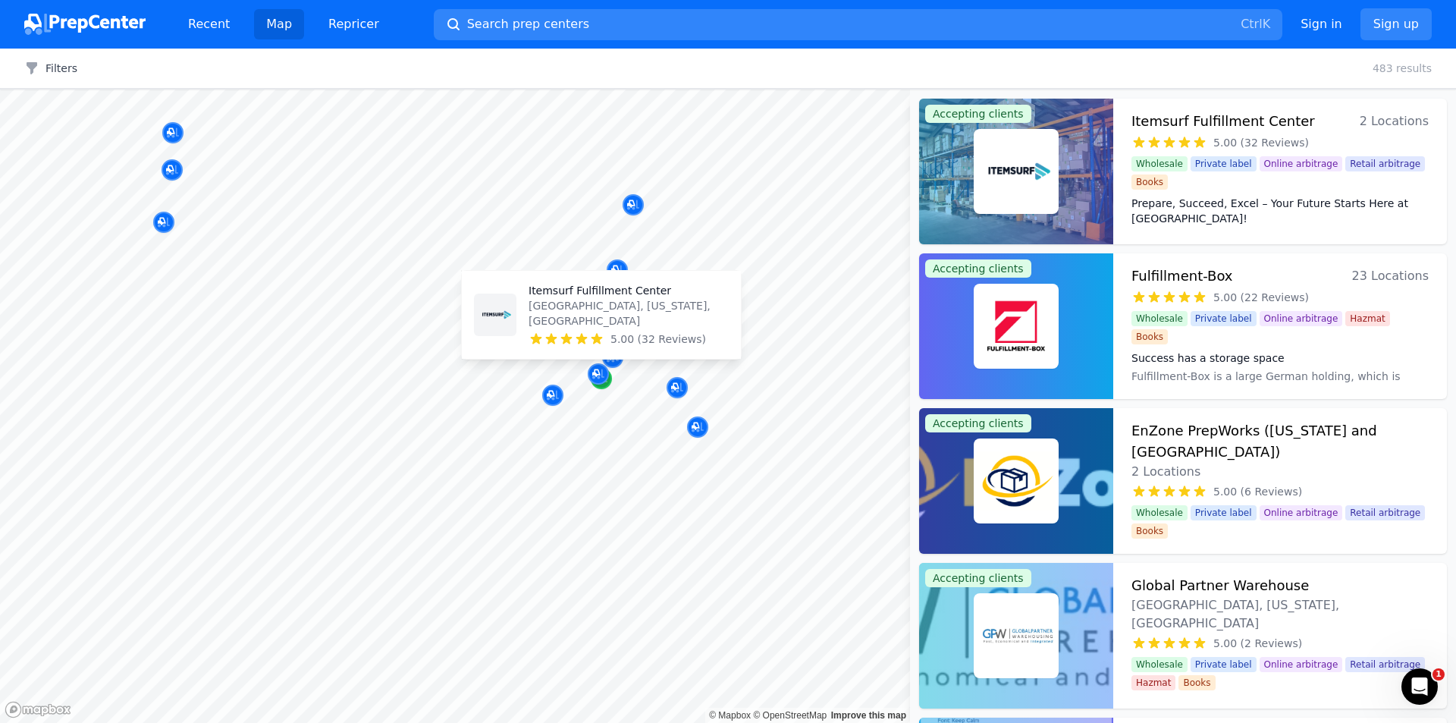
click at [604, 387] on div "Map marker" at bounding box center [601, 378] width 21 height 21
click at [614, 298] on p "Itemsurf Fulfillment Center" at bounding box center [629, 290] width 200 height 15
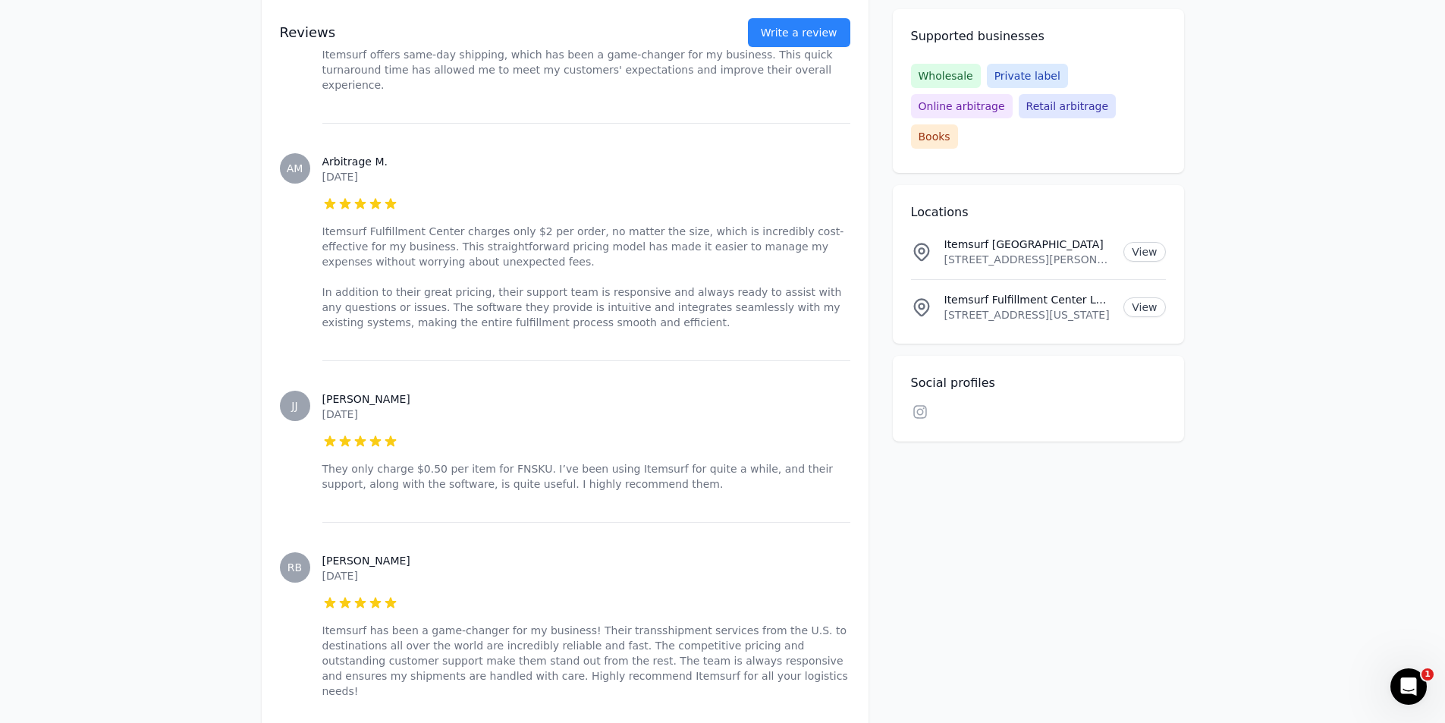
scroll to position [5788, 0]
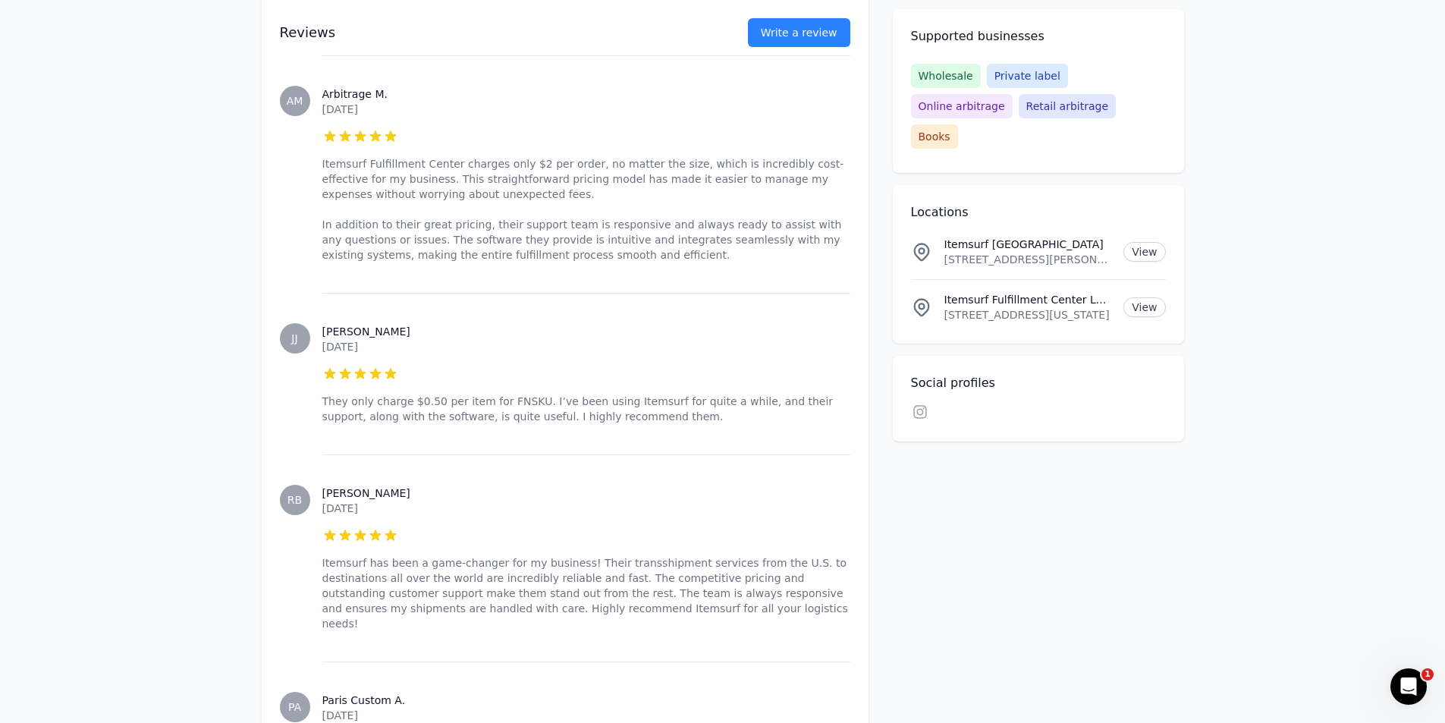
click at [299, 701] on span "PA" at bounding box center [294, 706] width 13 height 11
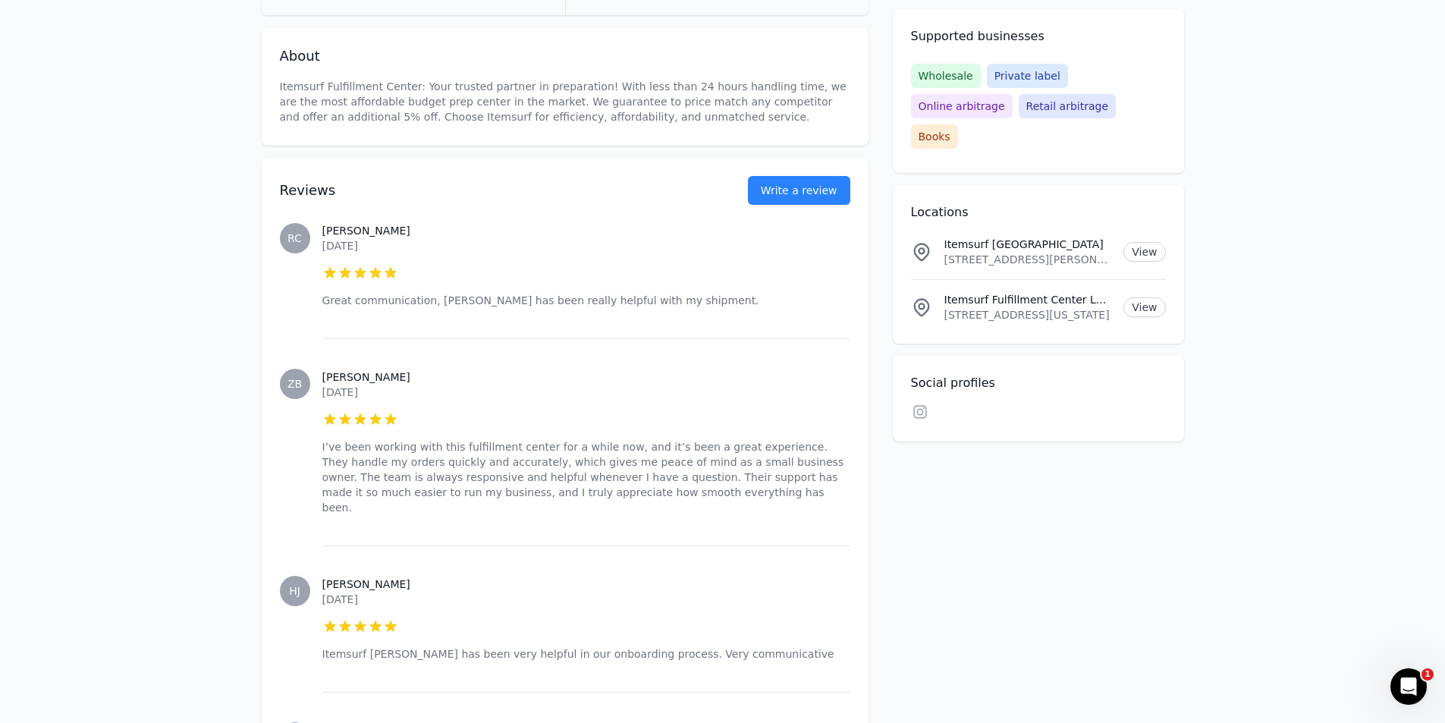
scroll to position [0, 0]
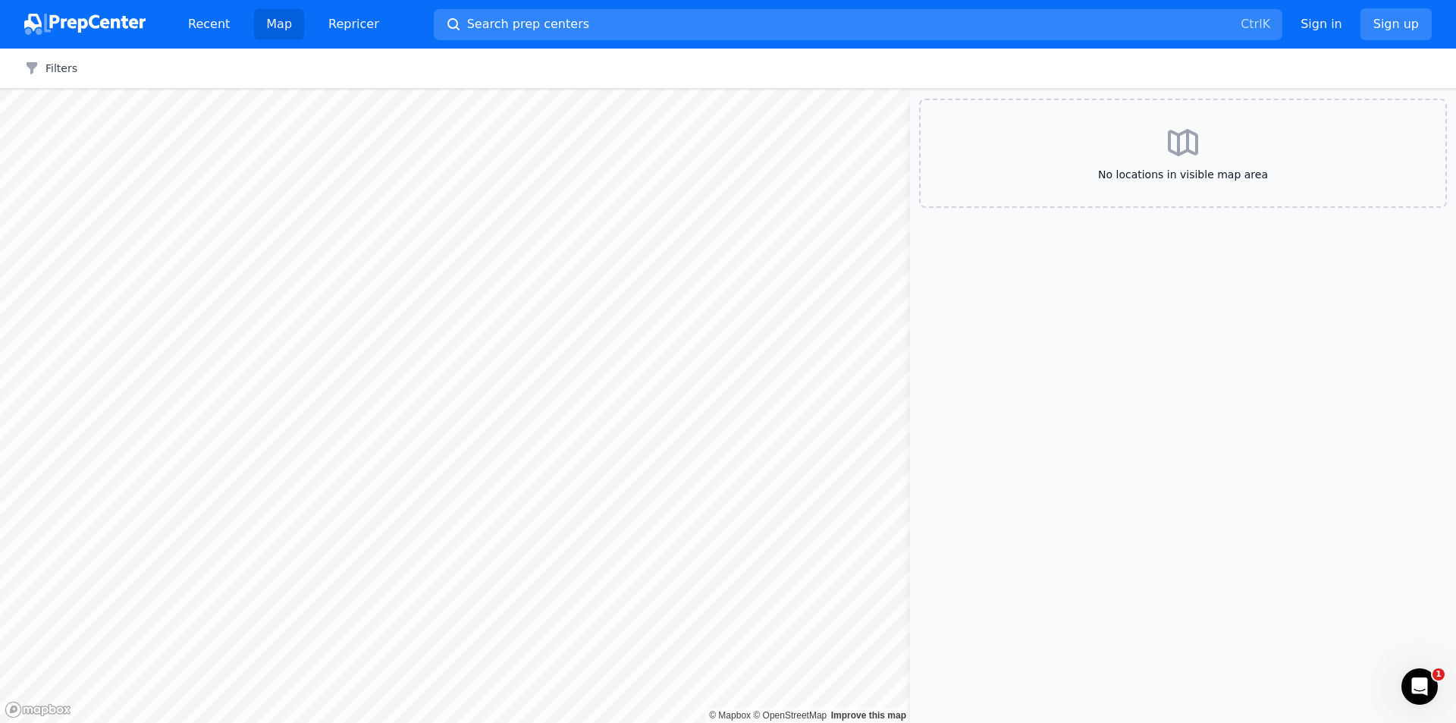
click at [675, 89] on div at bounding box center [455, 89] width 910 height 0
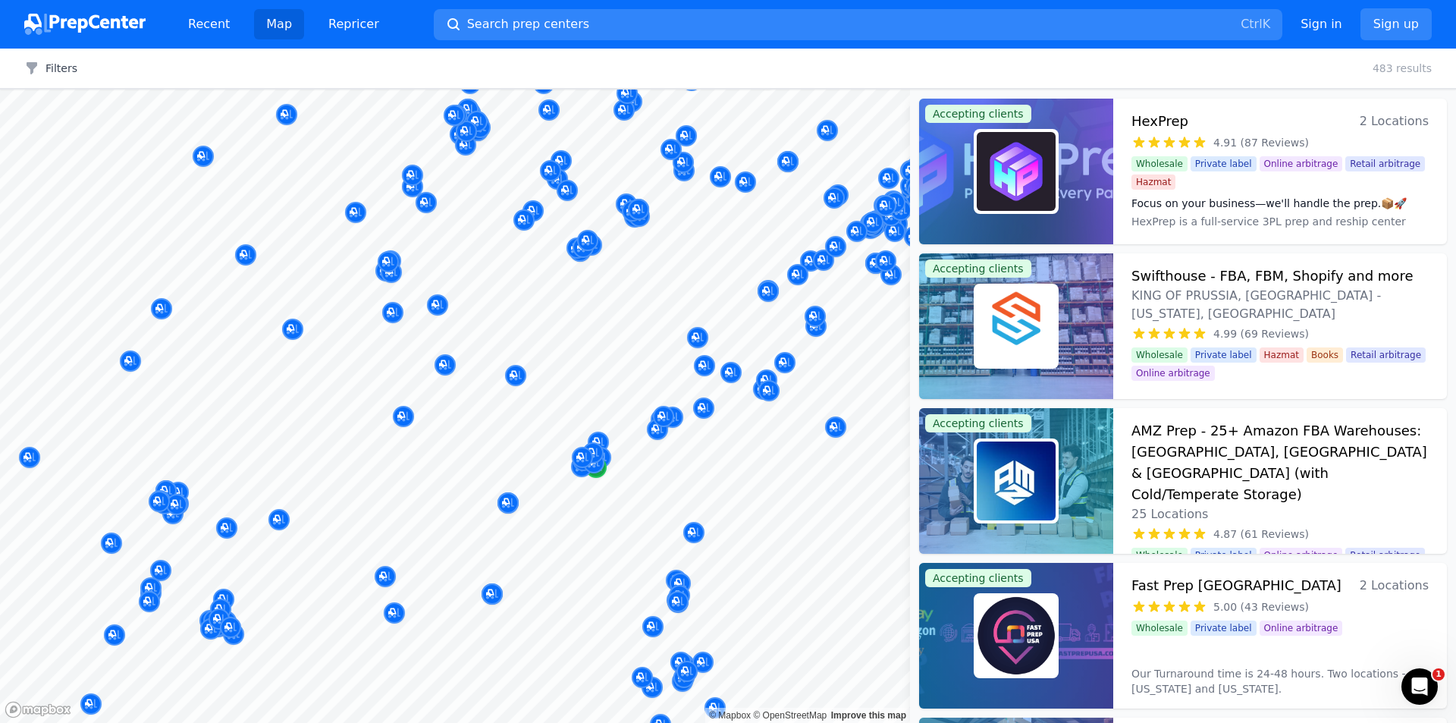
click at [601, 89] on div at bounding box center [455, 89] width 910 height 0
click at [601, 475] on div "Map marker" at bounding box center [595, 467] width 21 height 21
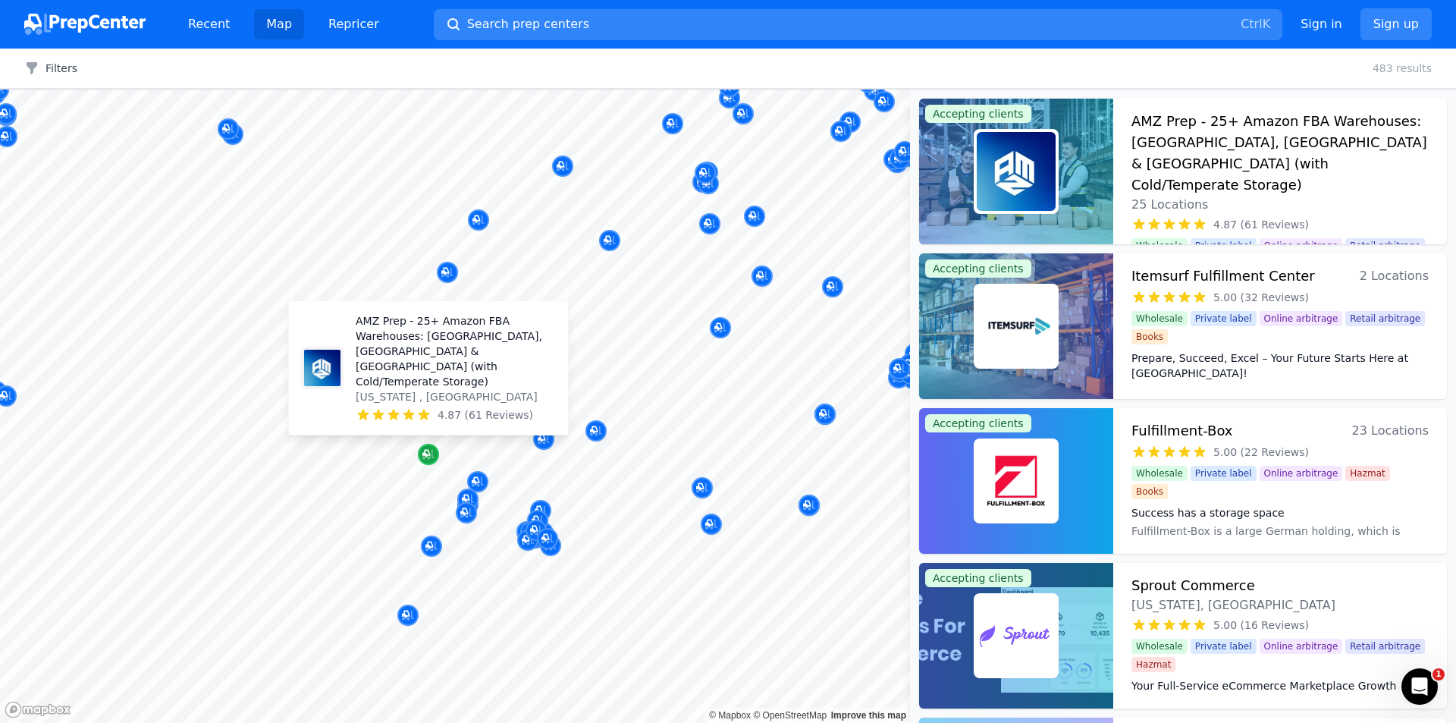
click at [426, 451] on icon "Map marker" at bounding box center [428, 454] width 12 height 15
click at [433, 373] on p "AMZ Prep - 25+ Amazon FBA Warehouses: [GEOGRAPHIC_DATA], [GEOGRAPHIC_DATA] & [G…" at bounding box center [456, 351] width 200 height 76
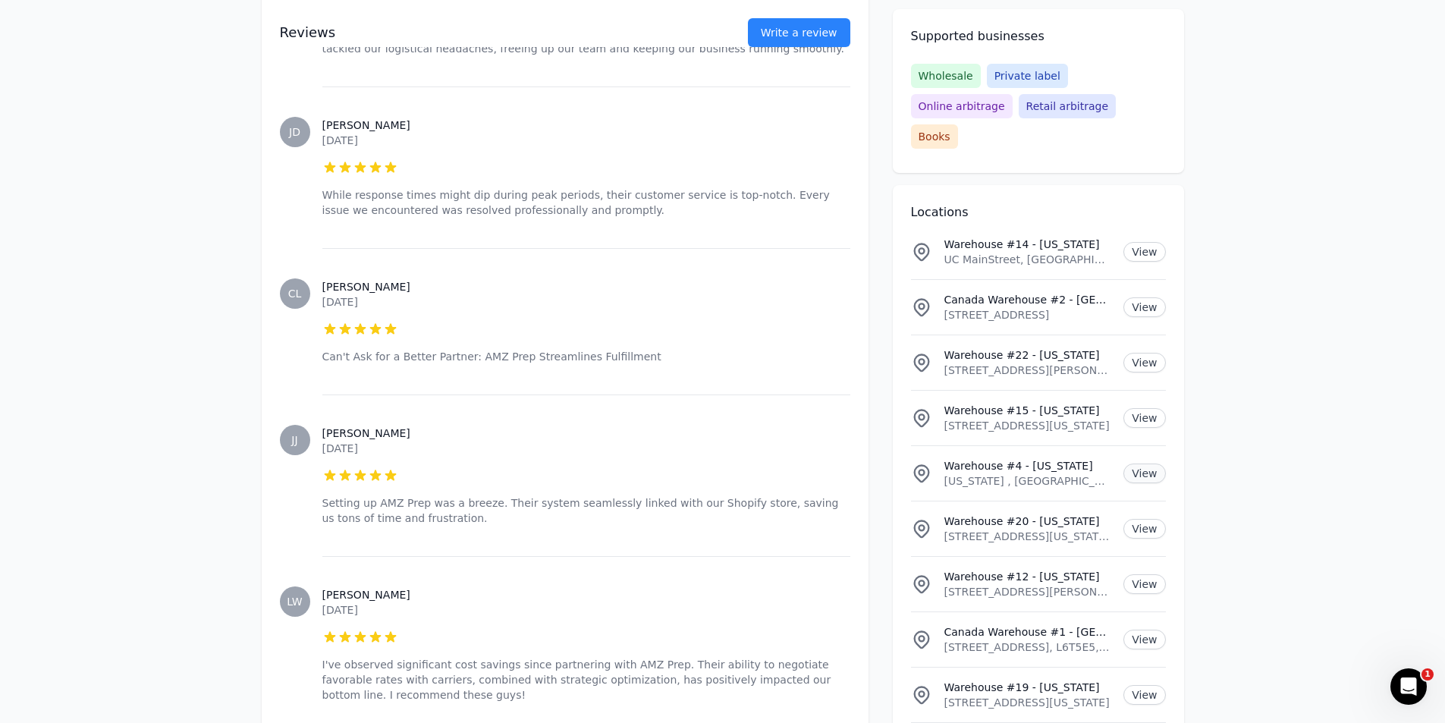
scroll to position [7356, 0]
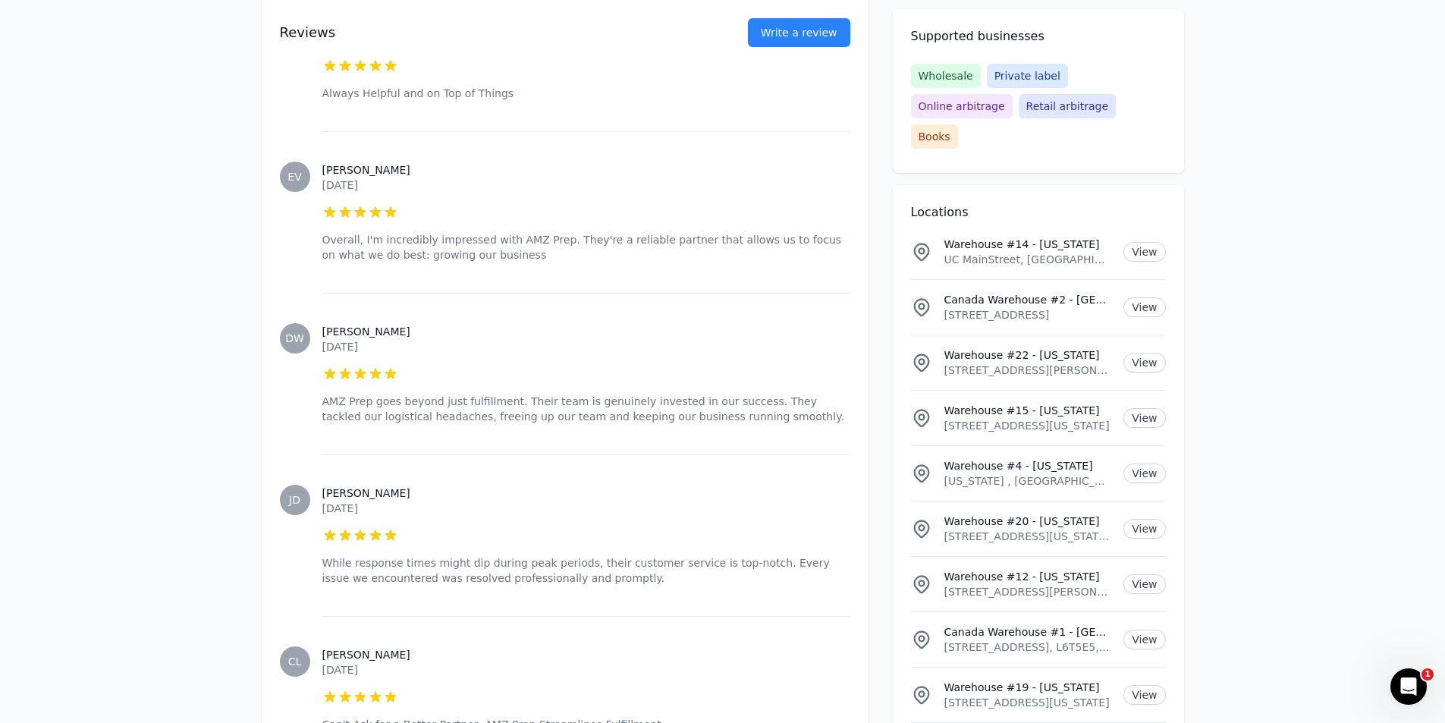
scroll to position [6762, 0]
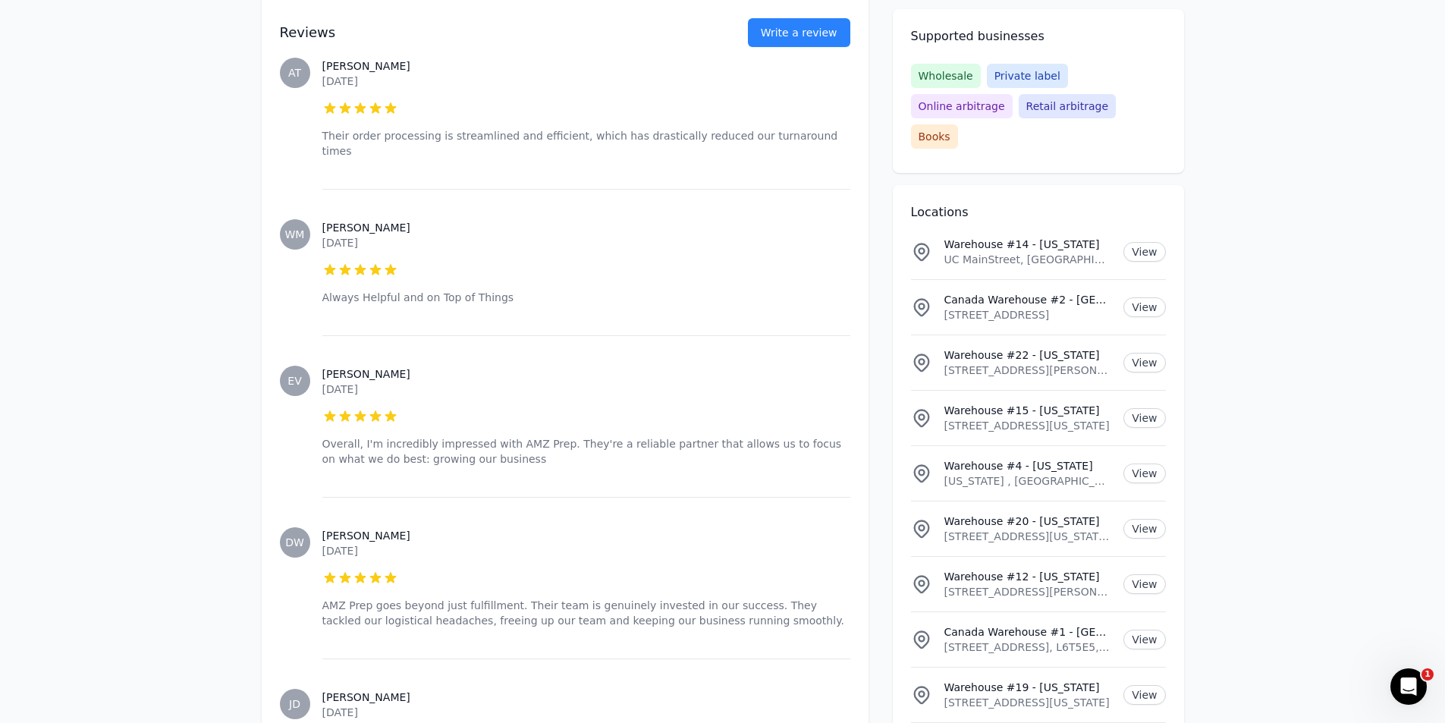
drag, startPoint x: 1385, startPoint y: 457, endPoint x: 1404, endPoint y: 508, distance: 54.5
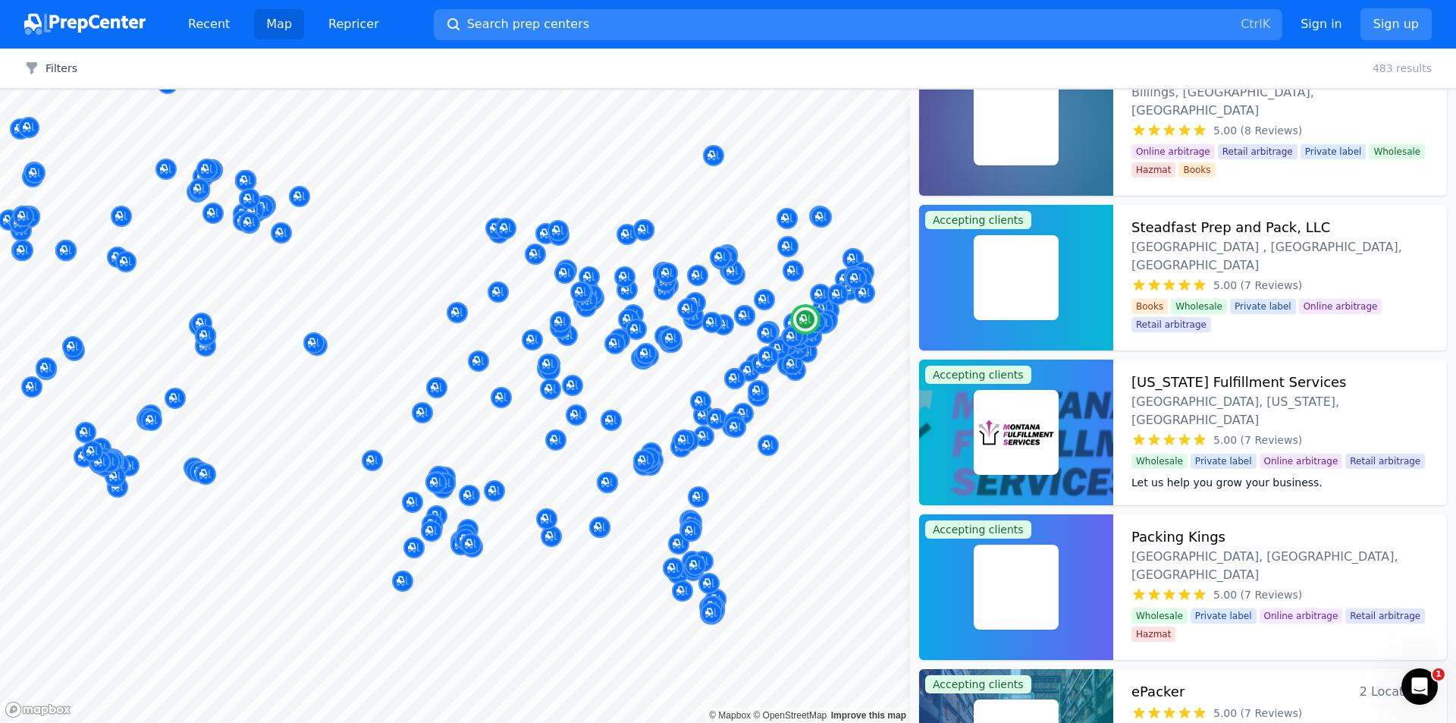
scroll to position [6901, 0]
